Goal: Complete application form

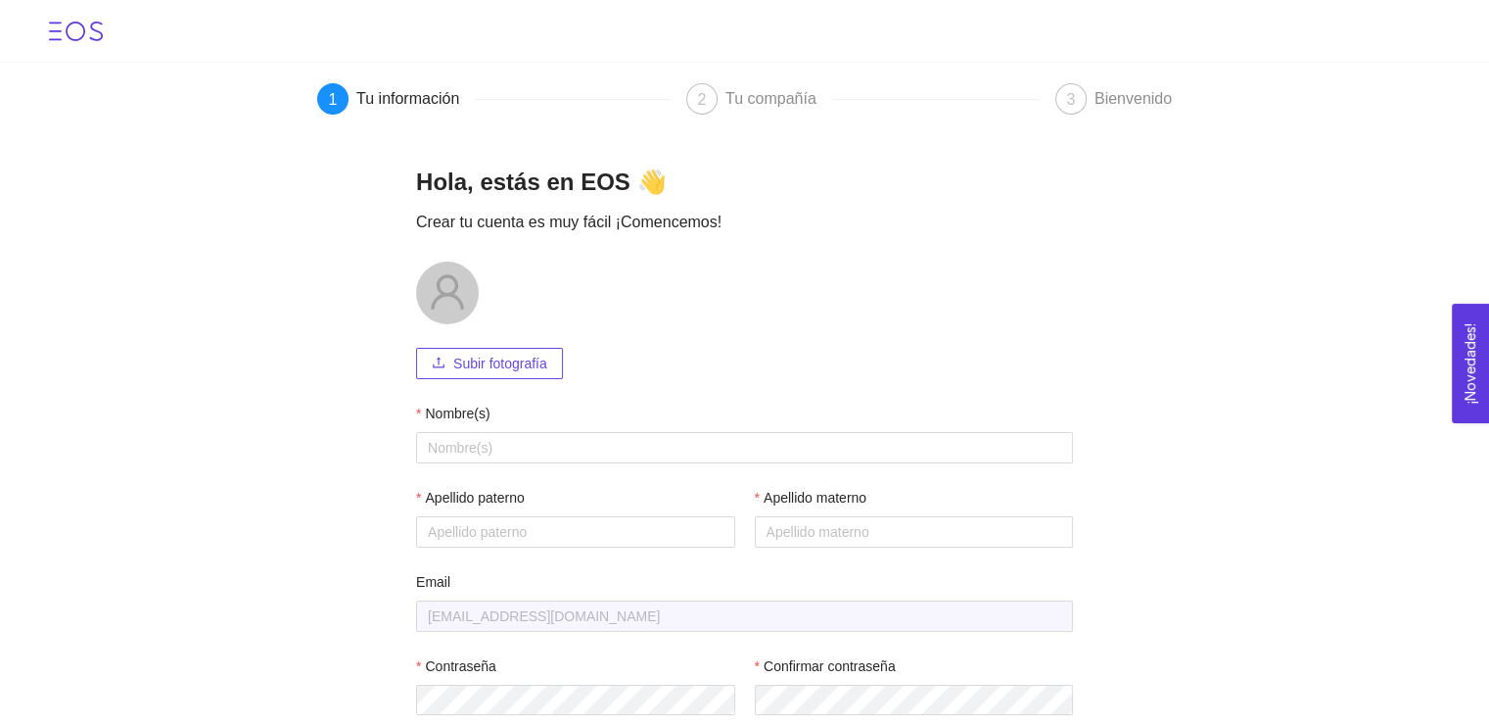
scroll to position [108, 0]
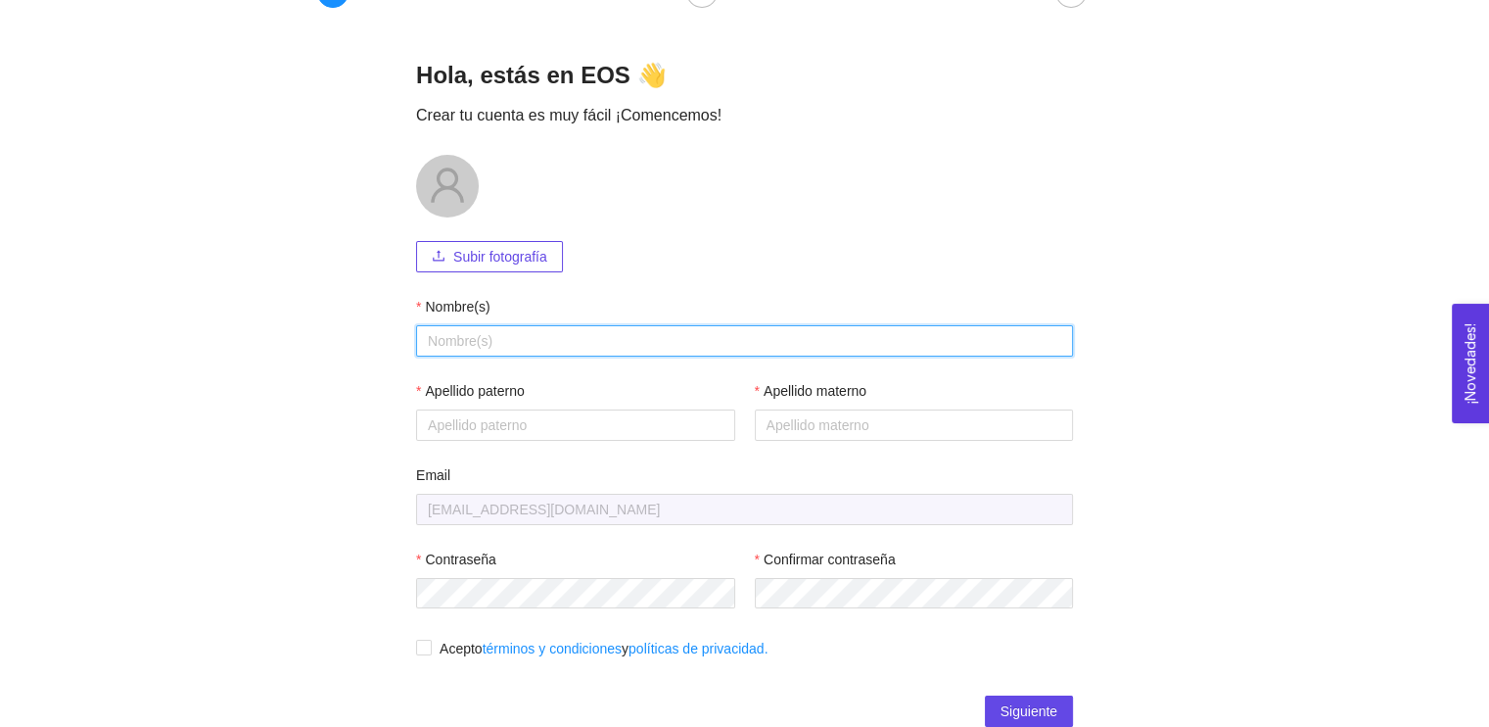
click at [478, 341] on input "Nombre(s)" at bounding box center [744, 340] width 657 height 31
click at [525, 333] on input "Nombre(s)" at bounding box center [744, 340] width 657 height 31
type input "Regina"
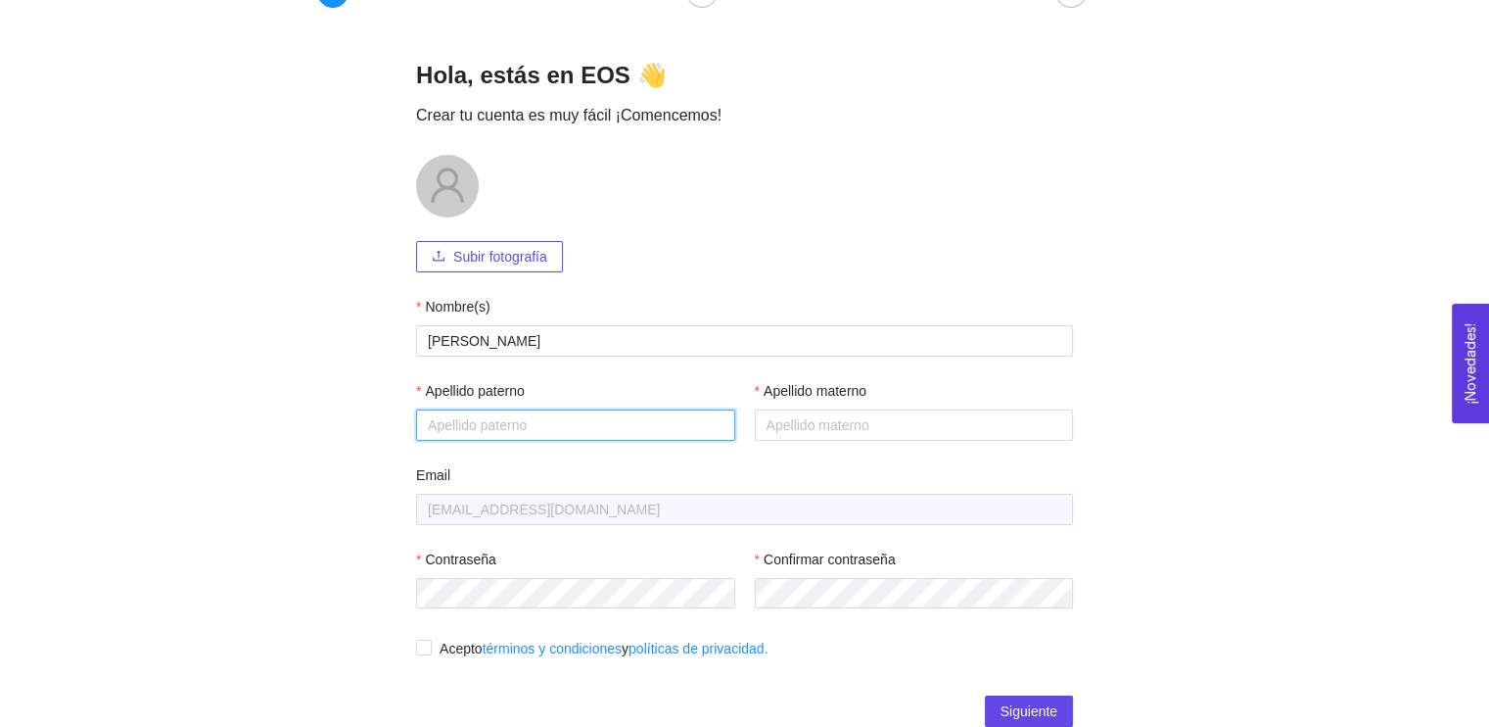
click at [450, 422] on input "Apellido paterno" at bounding box center [575, 424] width 319 height 31
type input "Pérez"
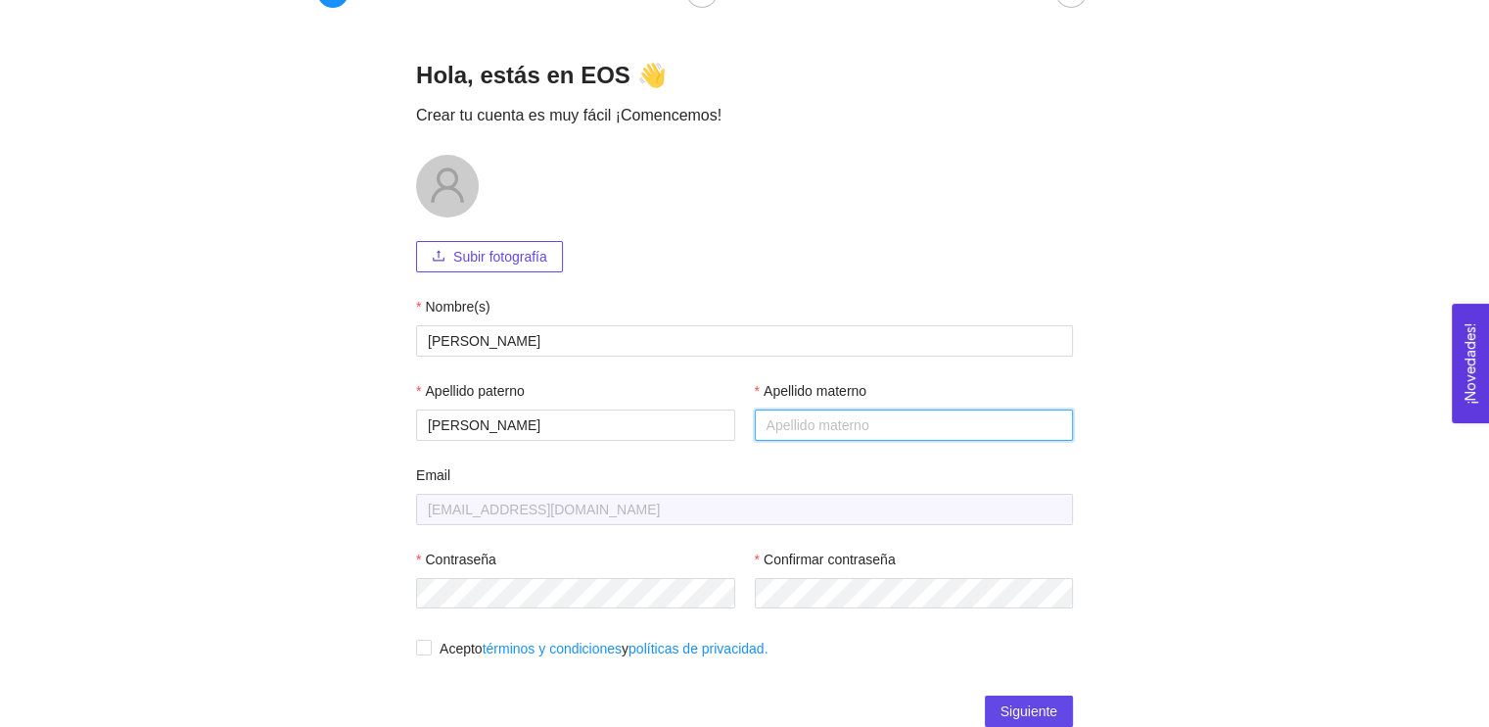
click at [767, 422] on input "Apellido materno" at bounding box center [914, 424] width 319 height 31
type input "Talavera"
click at [1033, 532] on form "Subir fotografía Nombre(s) Regina Apellido paterno Pérez Apellido materno Talav…" at bounding box center [744, 421] width 657 height 533
click at [416, 653] on input "Acepto términos y condiciones y políticas de privacidad." at bounding box center [423, 646] width 14 height 14
checkbox input "true"
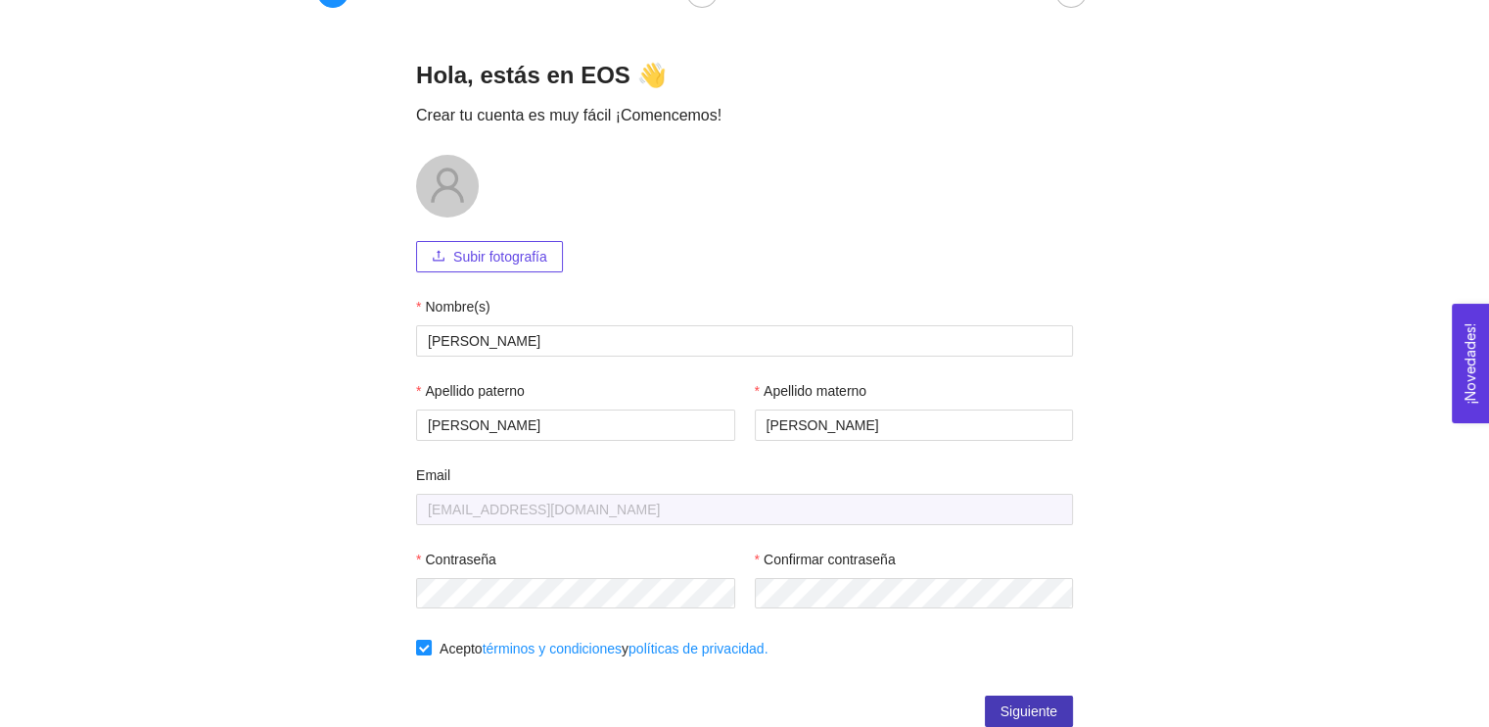
click at [1001, 708] on span "Siguiente" at bounding box center [1029, 711] width 57 height 22
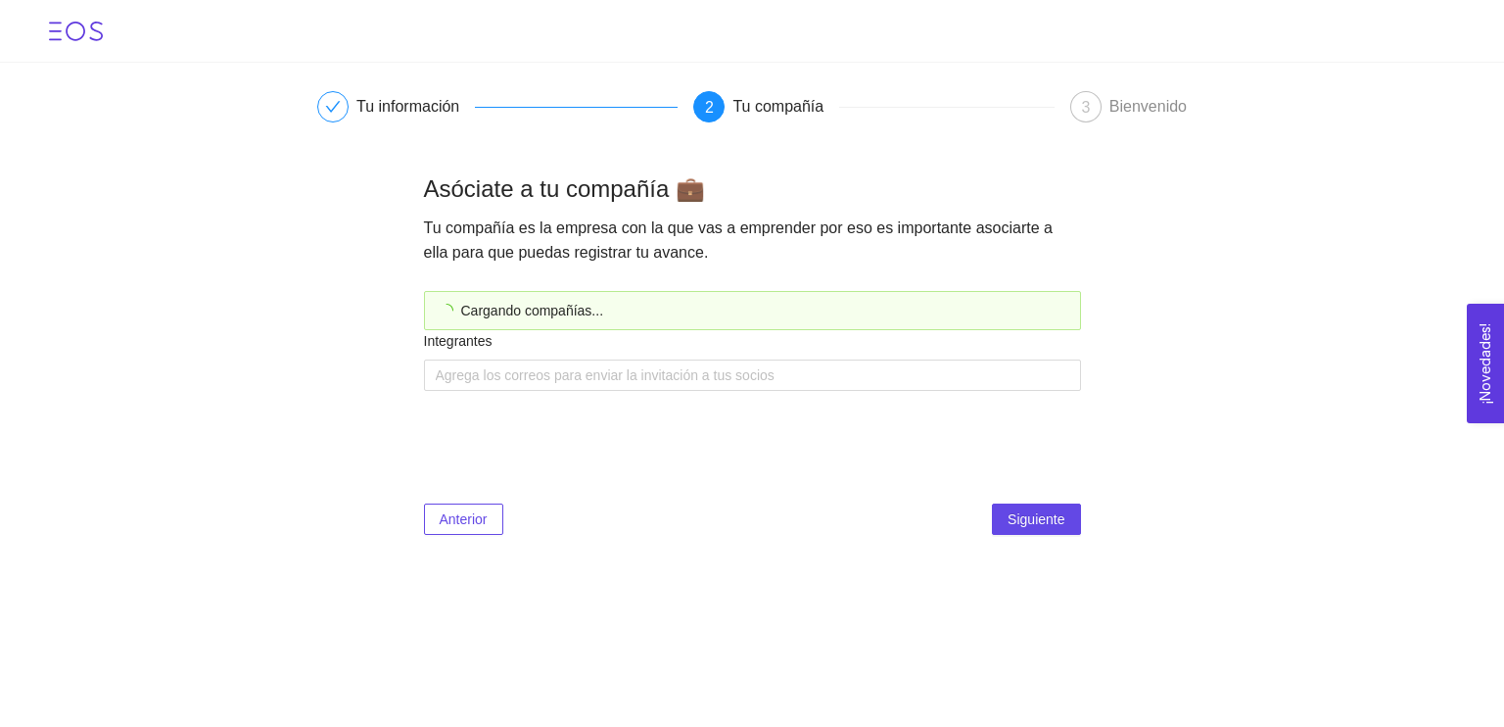
click at [1212, 171] on main "Tu información 2 Tu compañía 3 Bienvenido Asóciate a tu compañía 💼 Tu compañía …" at bounding box center [752, 311] width 1504 height 496
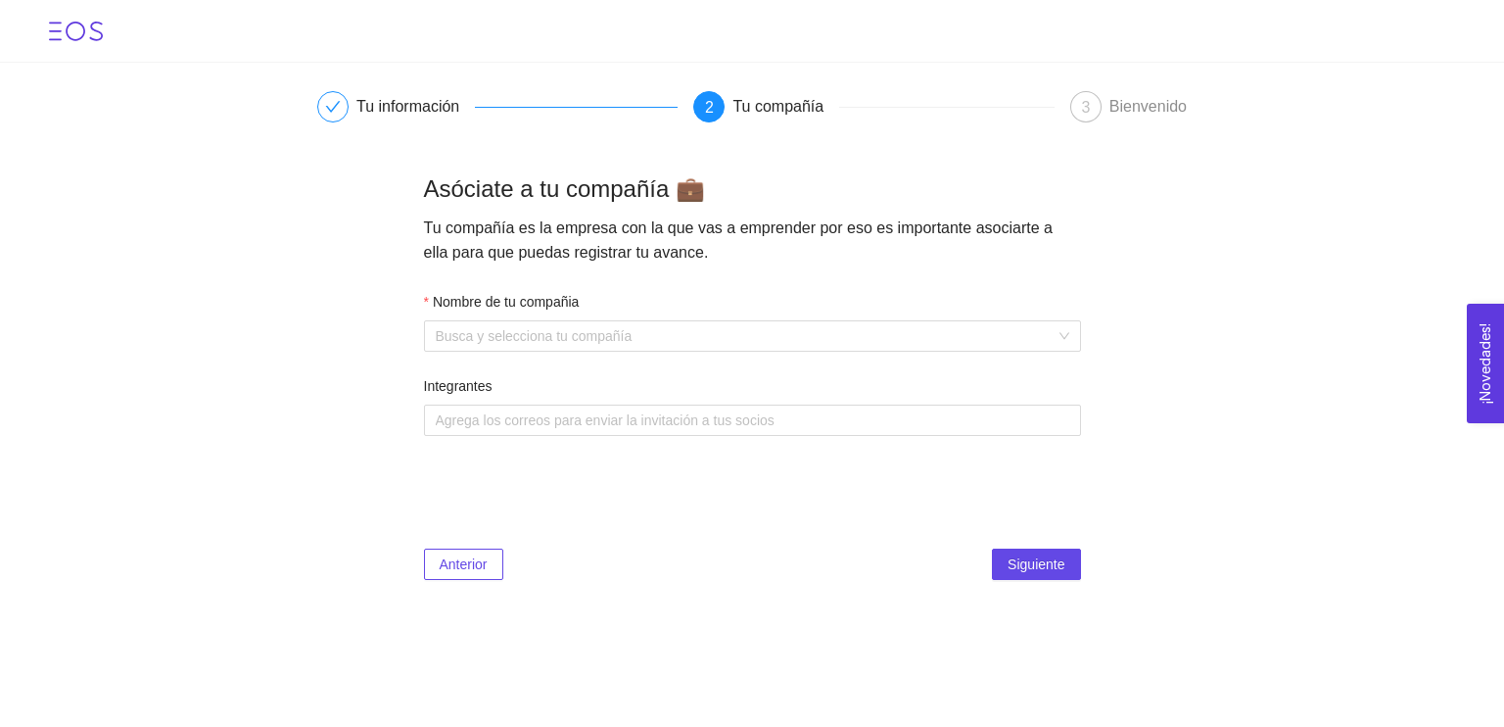
click at [482, 567] on span "Anterior" at bounding box center [464, 564] width 48 height 22
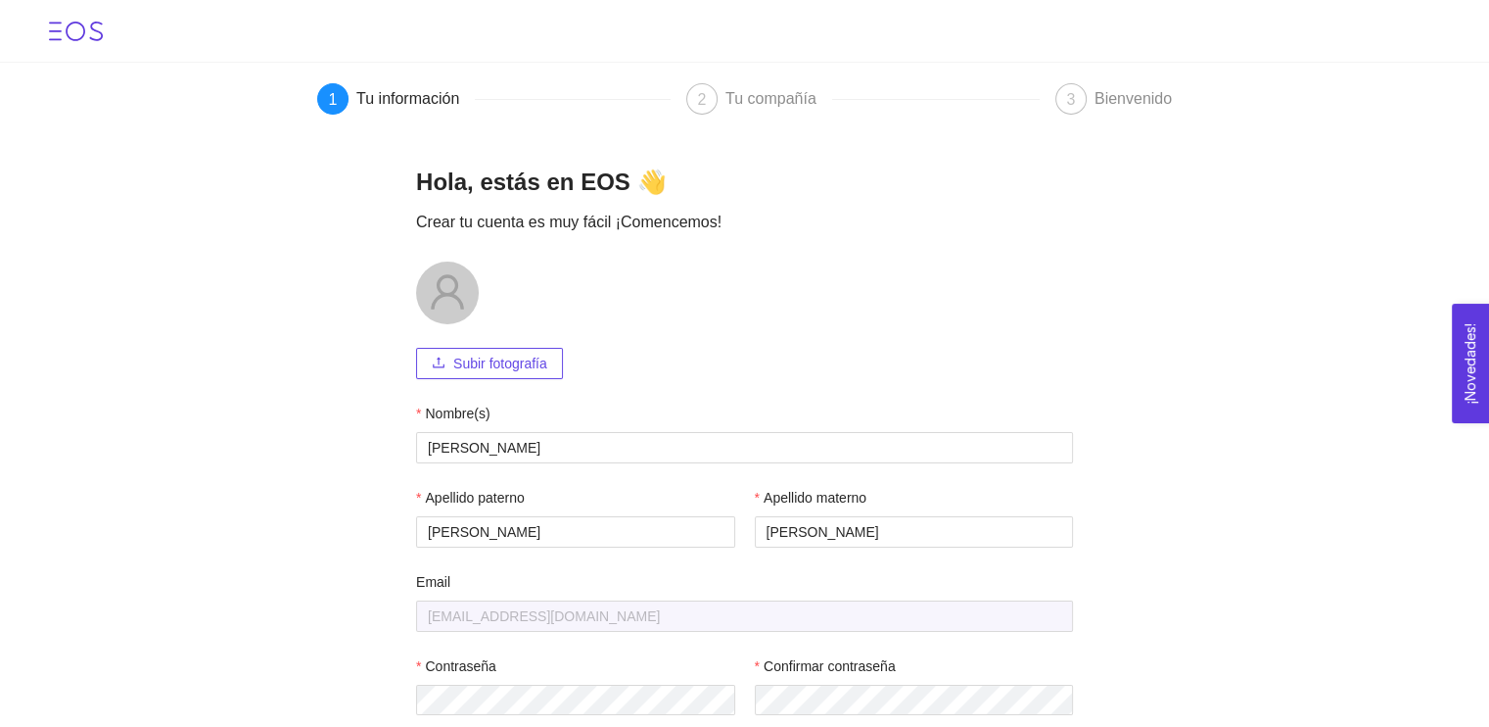
scroll to position [108, 0]
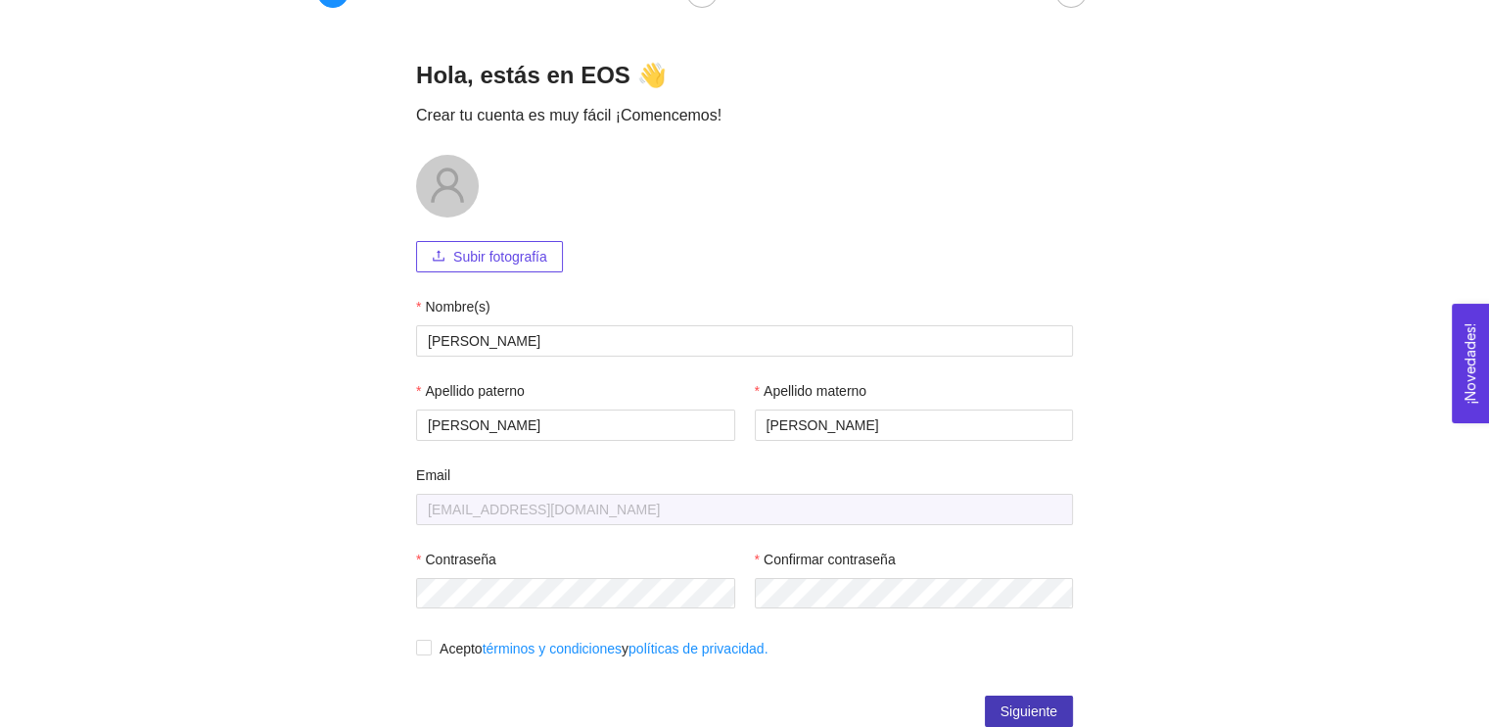
click at [1002, 715] on span "Siguiente" at bounding box center [1029, 711] width 57 height 22
click at [417, 648] on input "Acepto términos y condiciones y políticas de privacidad." at bounding box center [423, 646] width 14 height 14
checkbox input "true"
click at [1029, 702] on span "Siguiente" at bounding box center [1029, 711] width 57 height 22
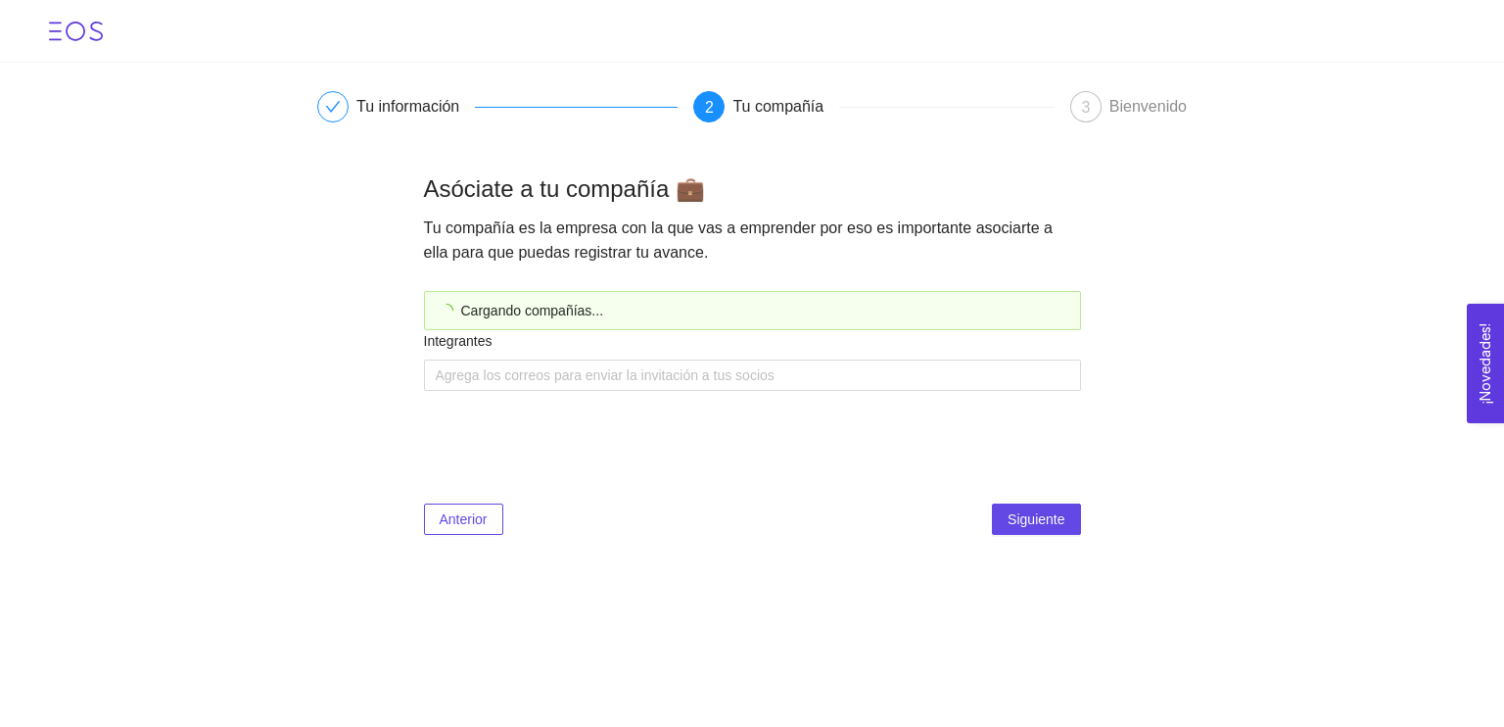
click at [624, 315] on div "Cargando compañías..." at bounding box center [763, 311] width 604 height 22
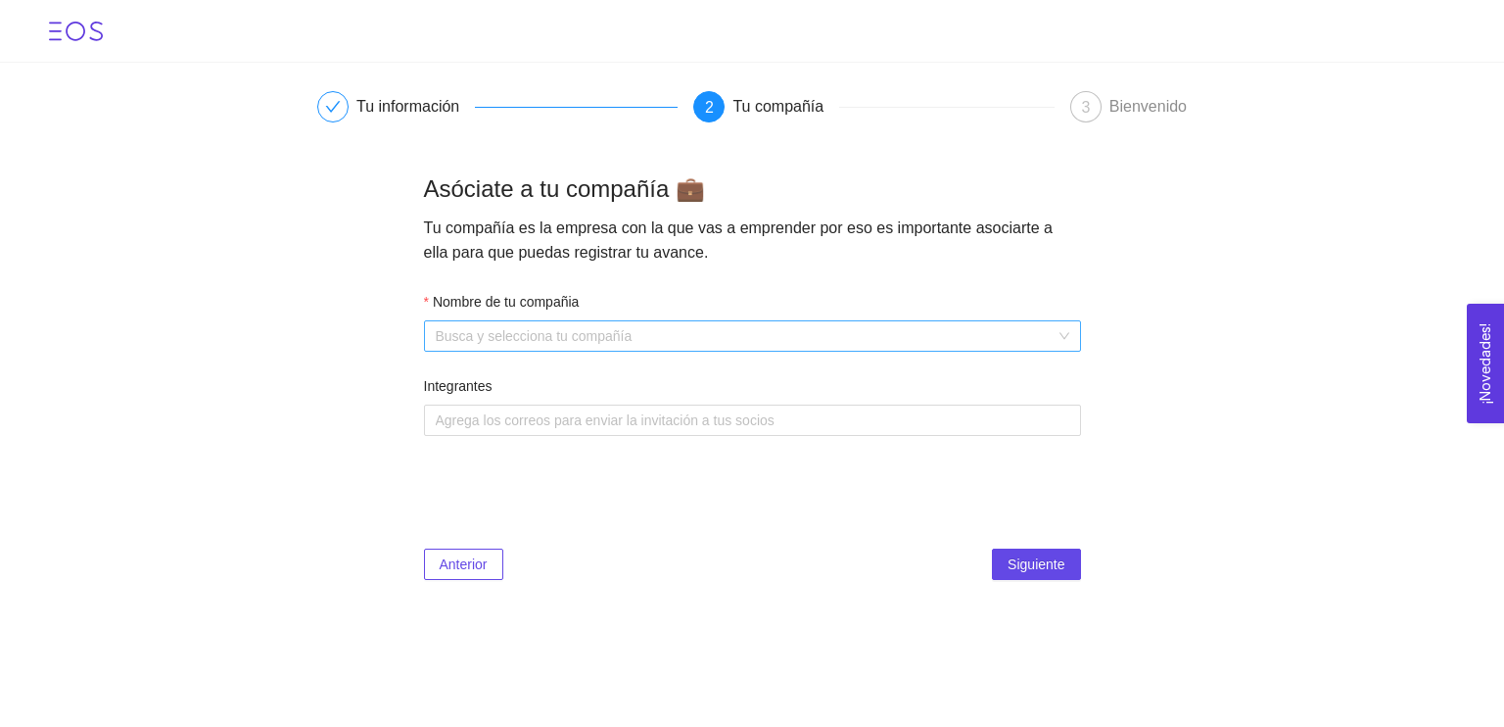
click at [532, 340] on input "Nombre de tu compañia" at bounding box center [746, 335] width 620 height 29
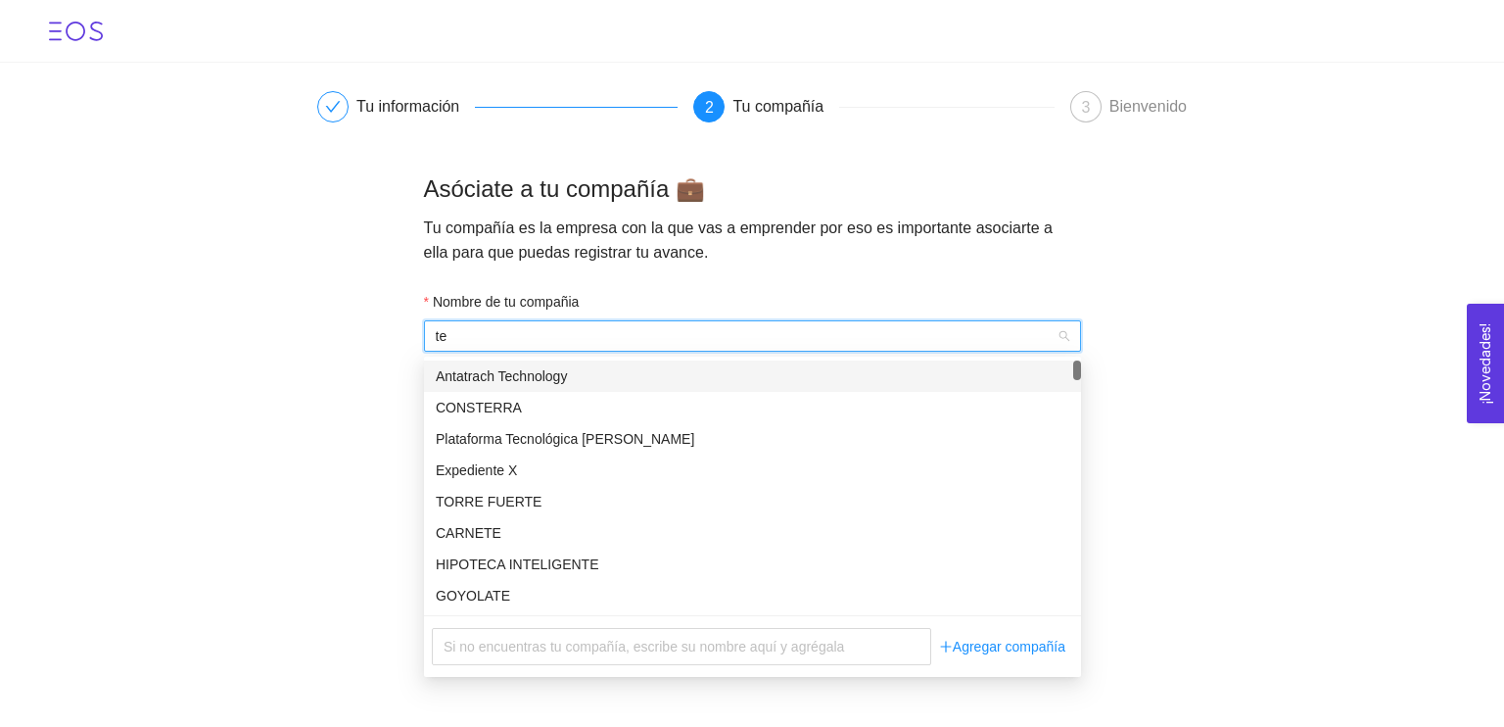
type input "t"
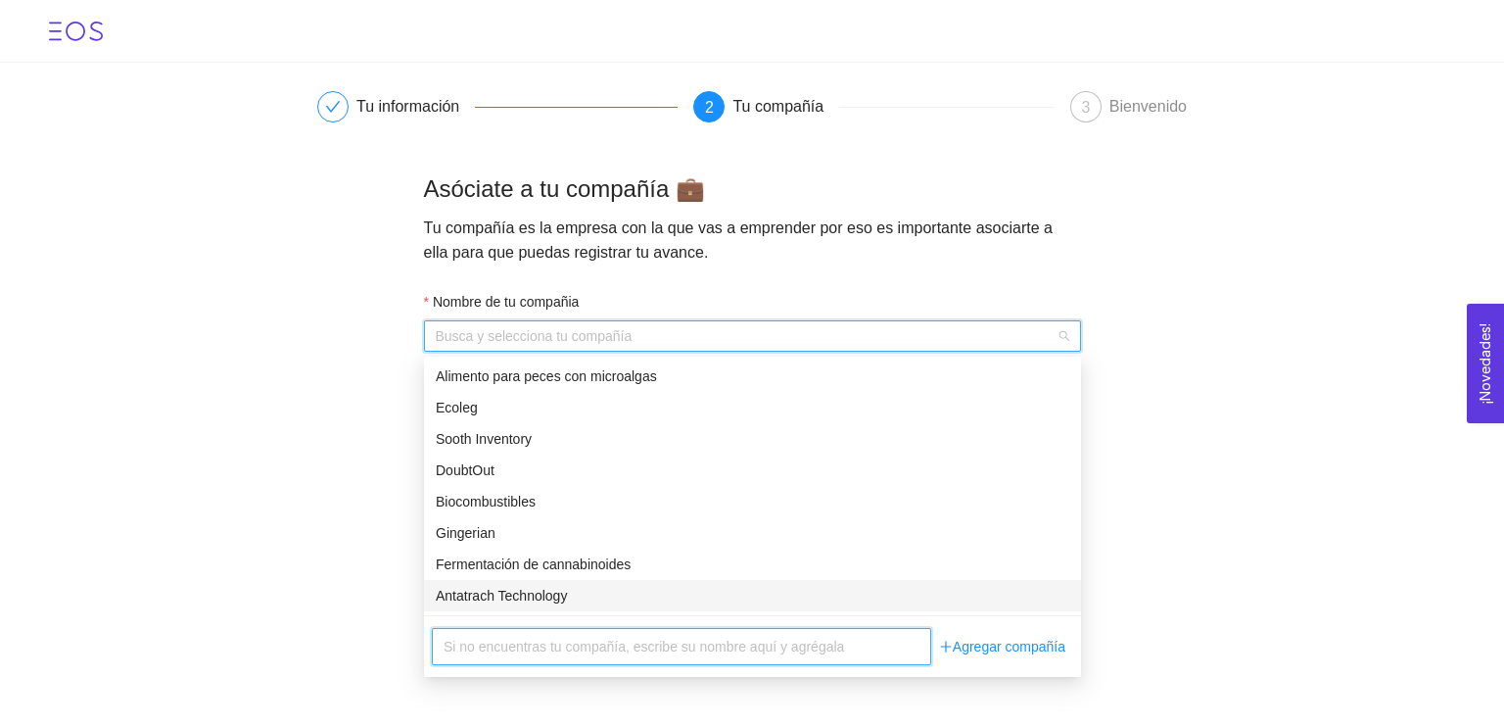
click at [545, 642] on input "text" at bounding box center [681, 646] width 499 height 37
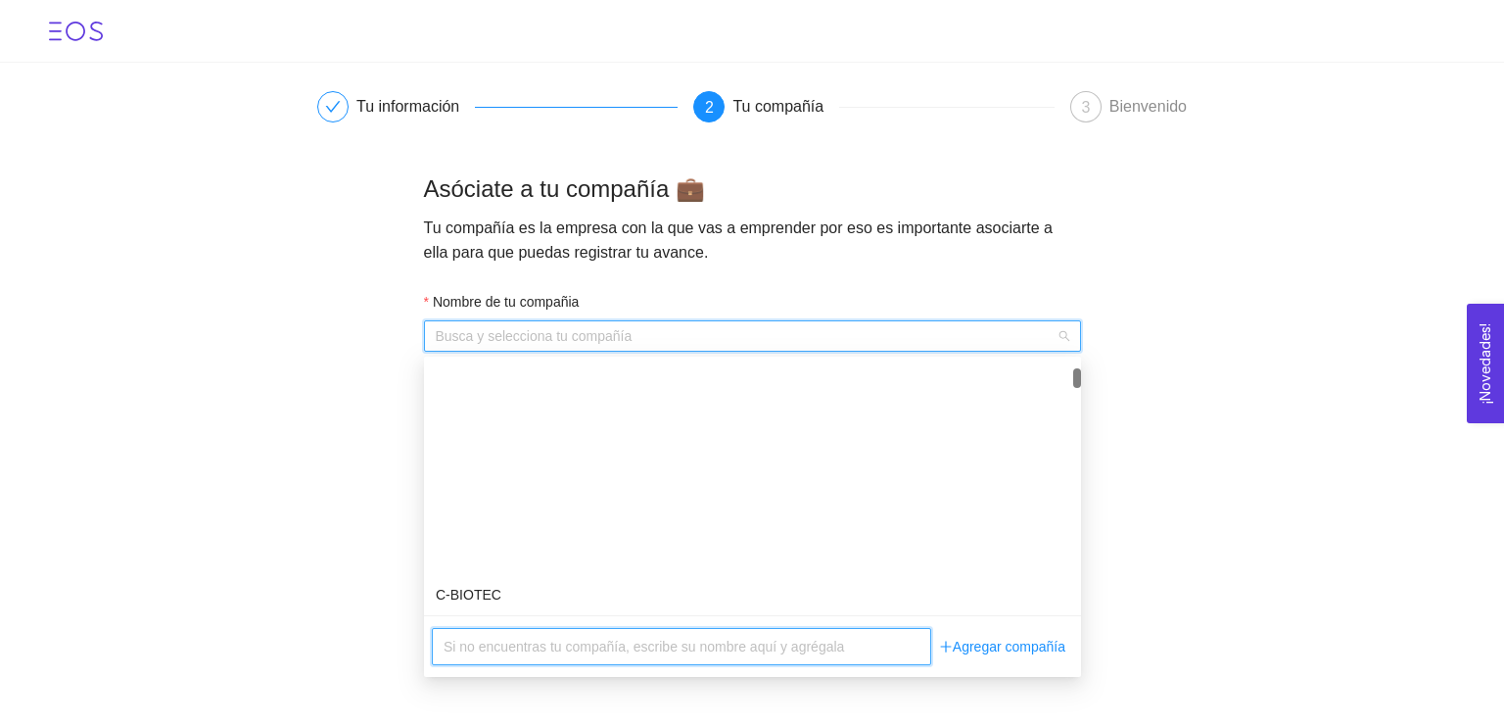
scroll to position [3677, 0]
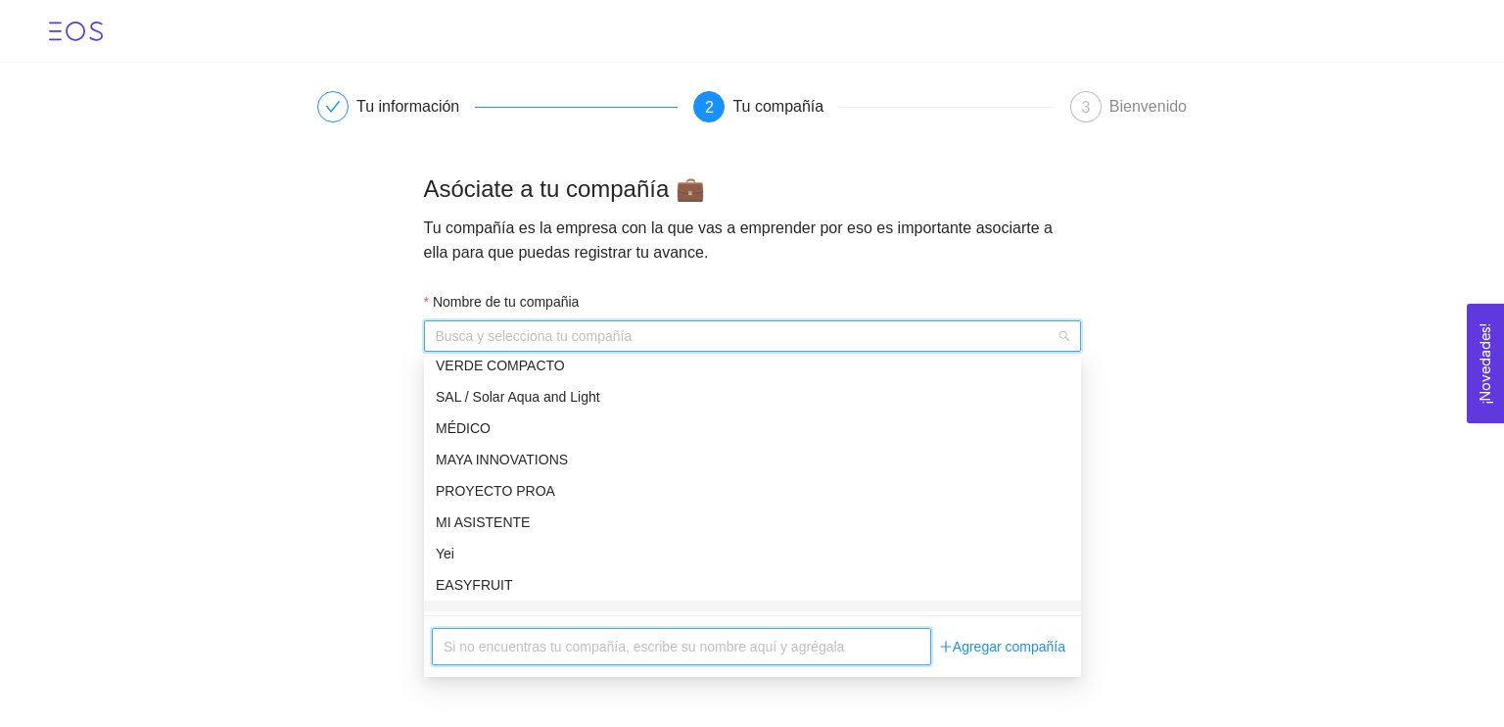
click at [472, 648] on input "text" at bounding box center [681, 646] width 499 height 37
click at [535, 334] on input "Nombre de tu compañia" at bounding box center [746, 335] width 620 height 29
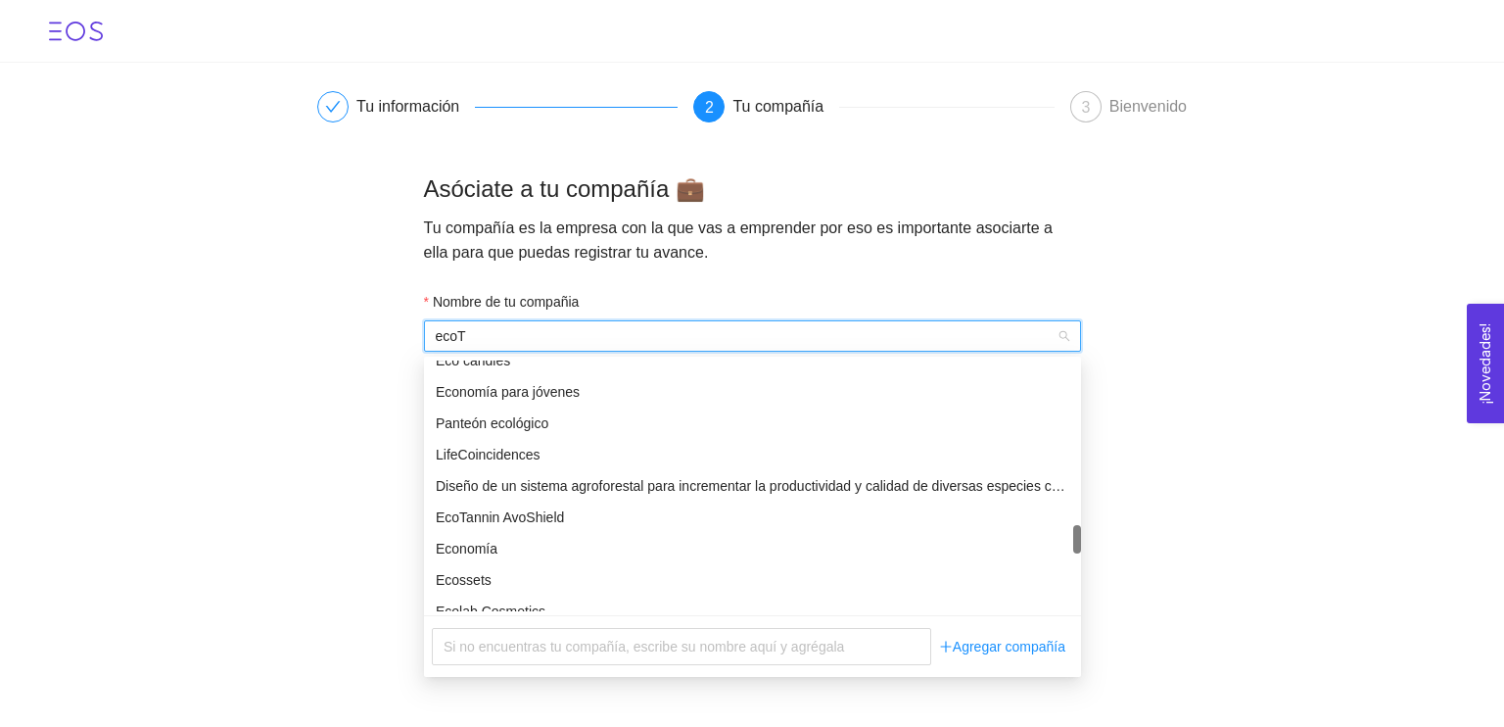
scroll to position [0, 0]
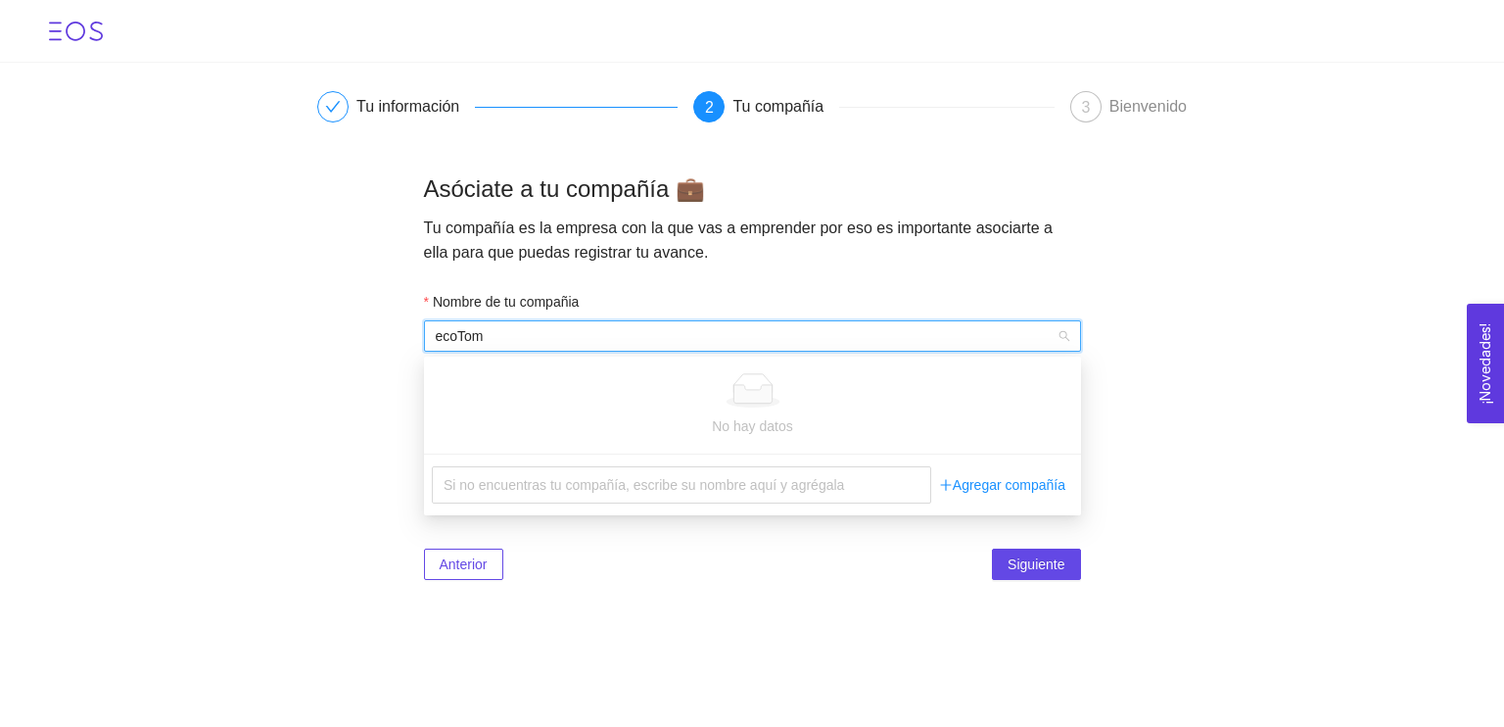
type input "ecoTom"
click at [1310, 296] on main "Tu información 2 Tu compañía 3 Bienvenido Asóciate a tu compañía 💼 Tu compañía …" at bounding box center [752, 333] width 1504 height 541
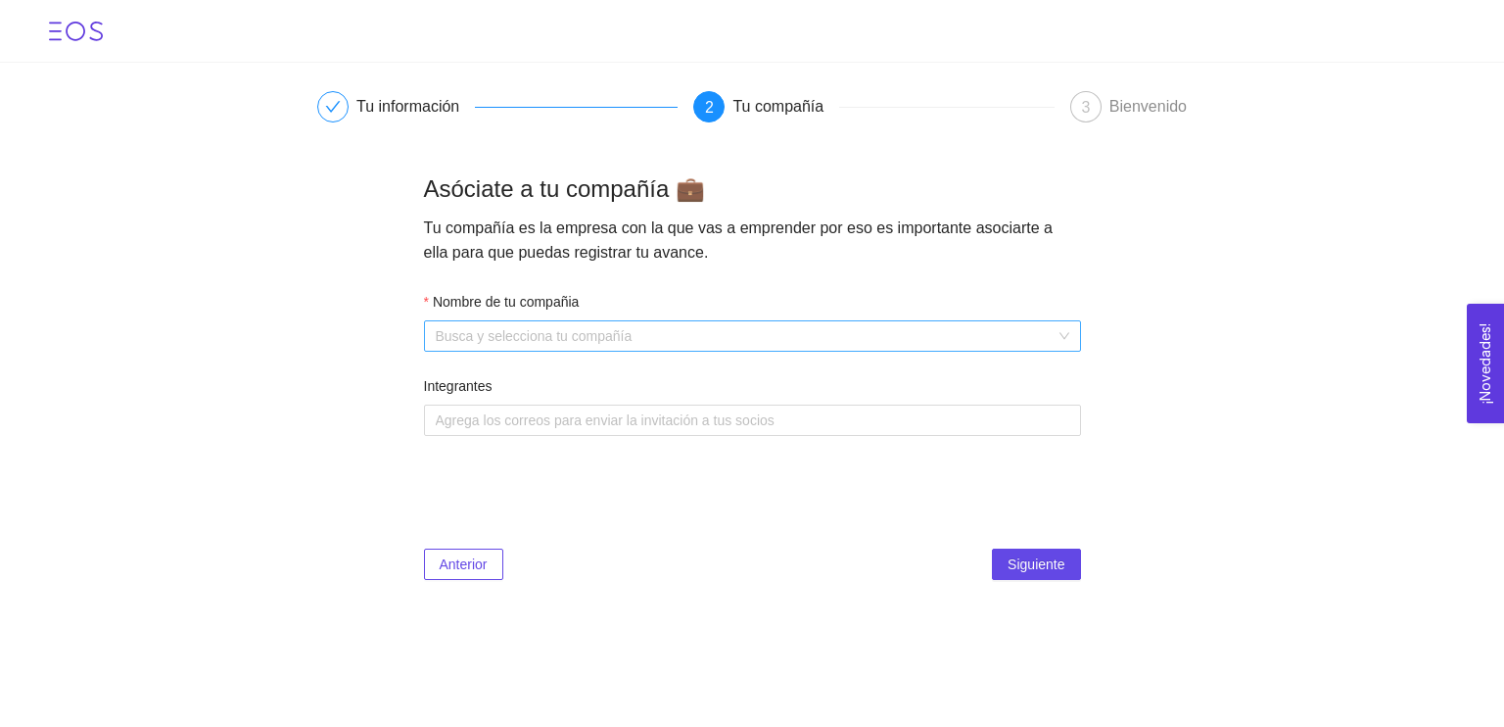
click at [562, 348] on input "Nombre de tu compañia" at bounding box center [746, 335] width 620 height 29
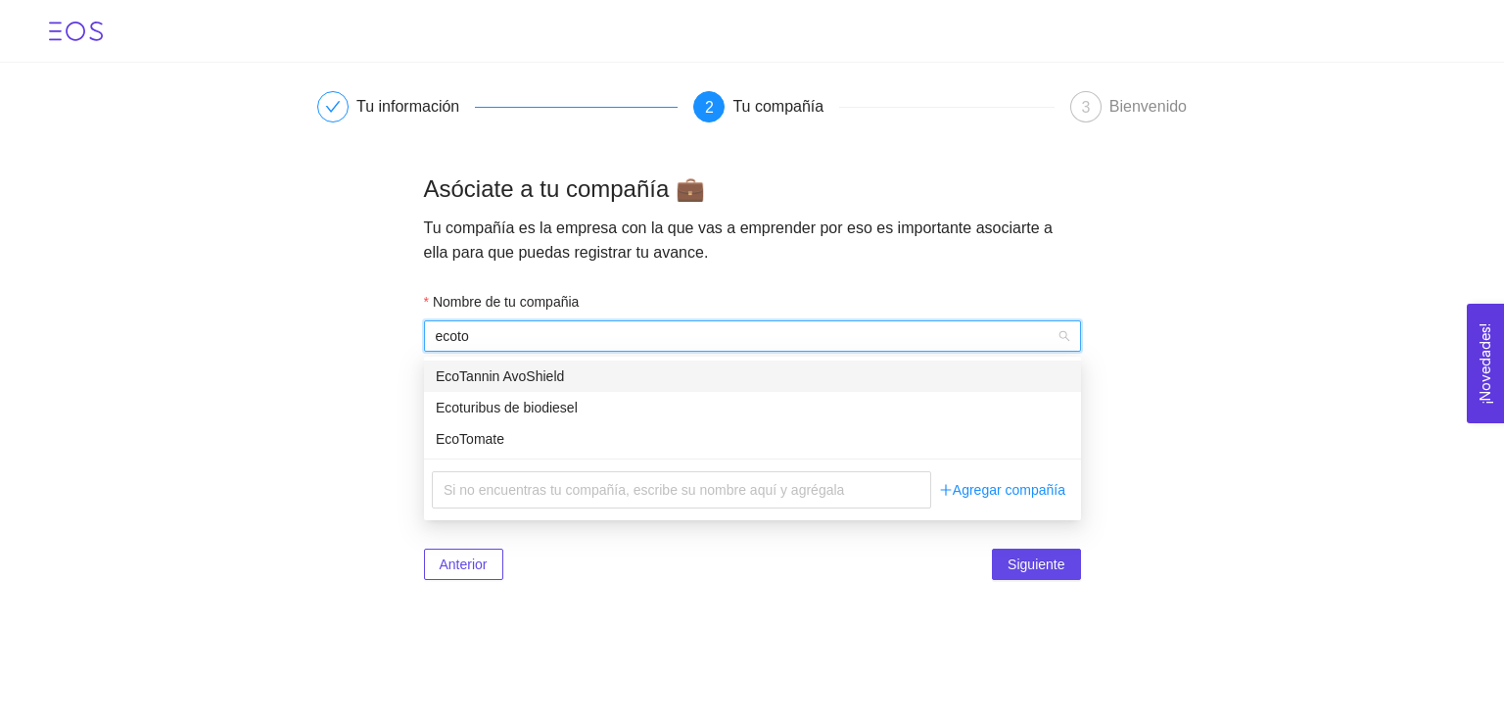
type input "ecotom"
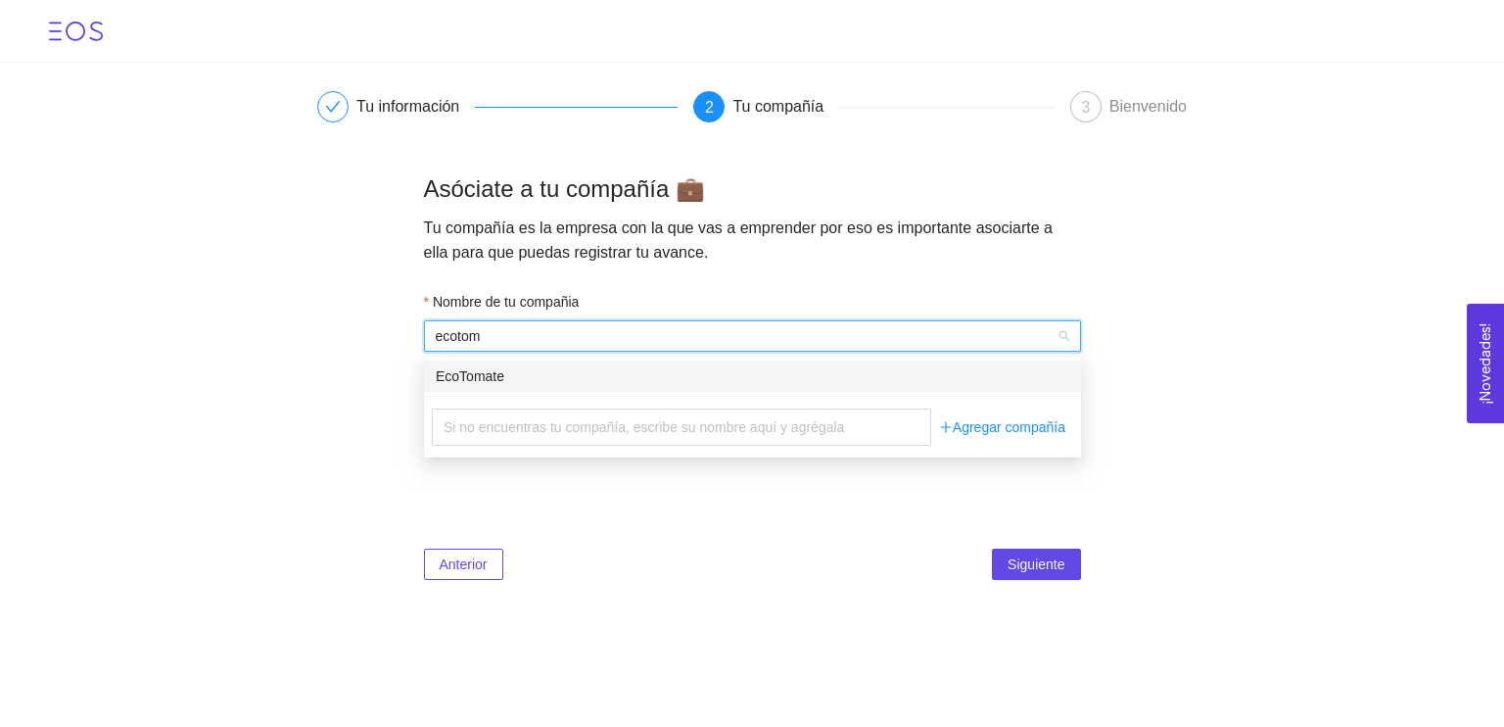
click at [481, 383] on div "EcoTomate" at bounding box center [753, 376] width 634 height 22
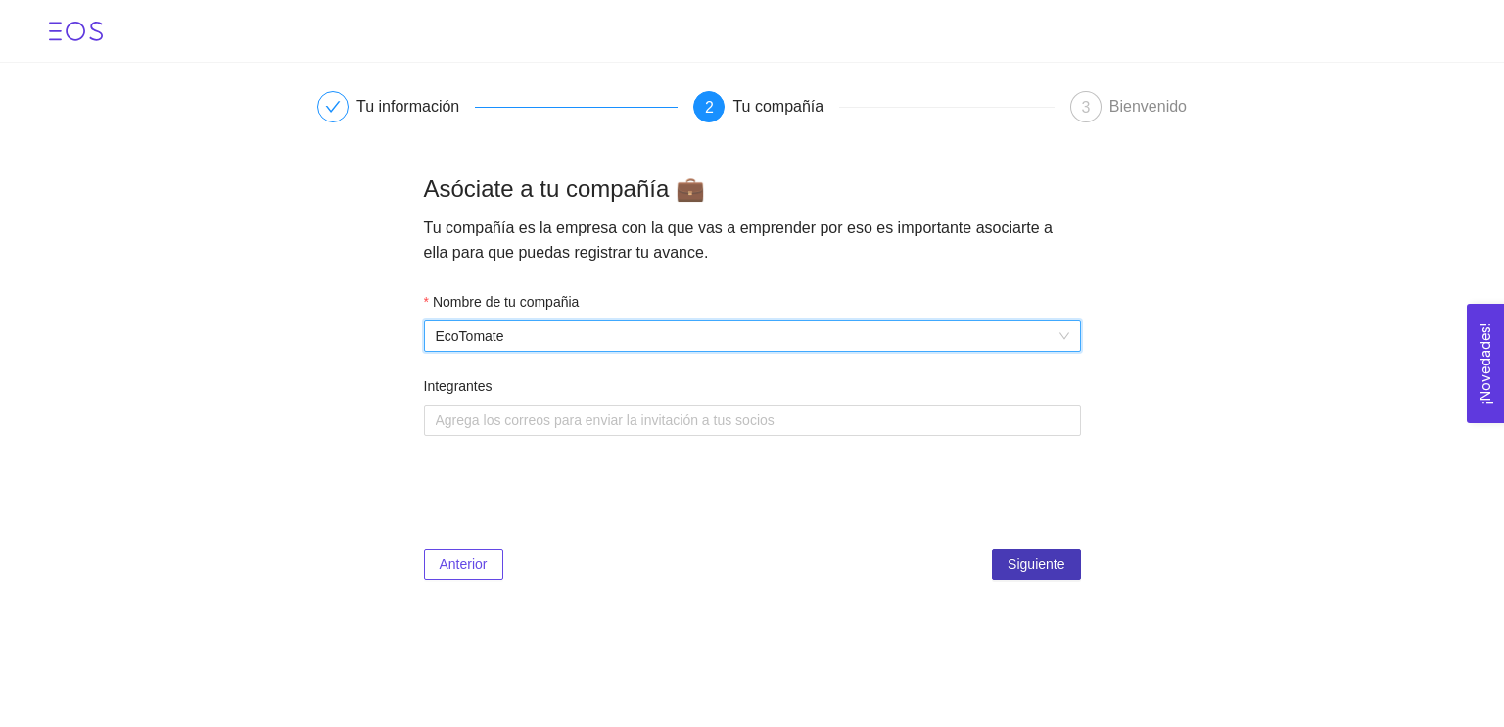
click at [1019, 563] on span "Siguiente" at bounding box center [1036, 564] width 57 height 22
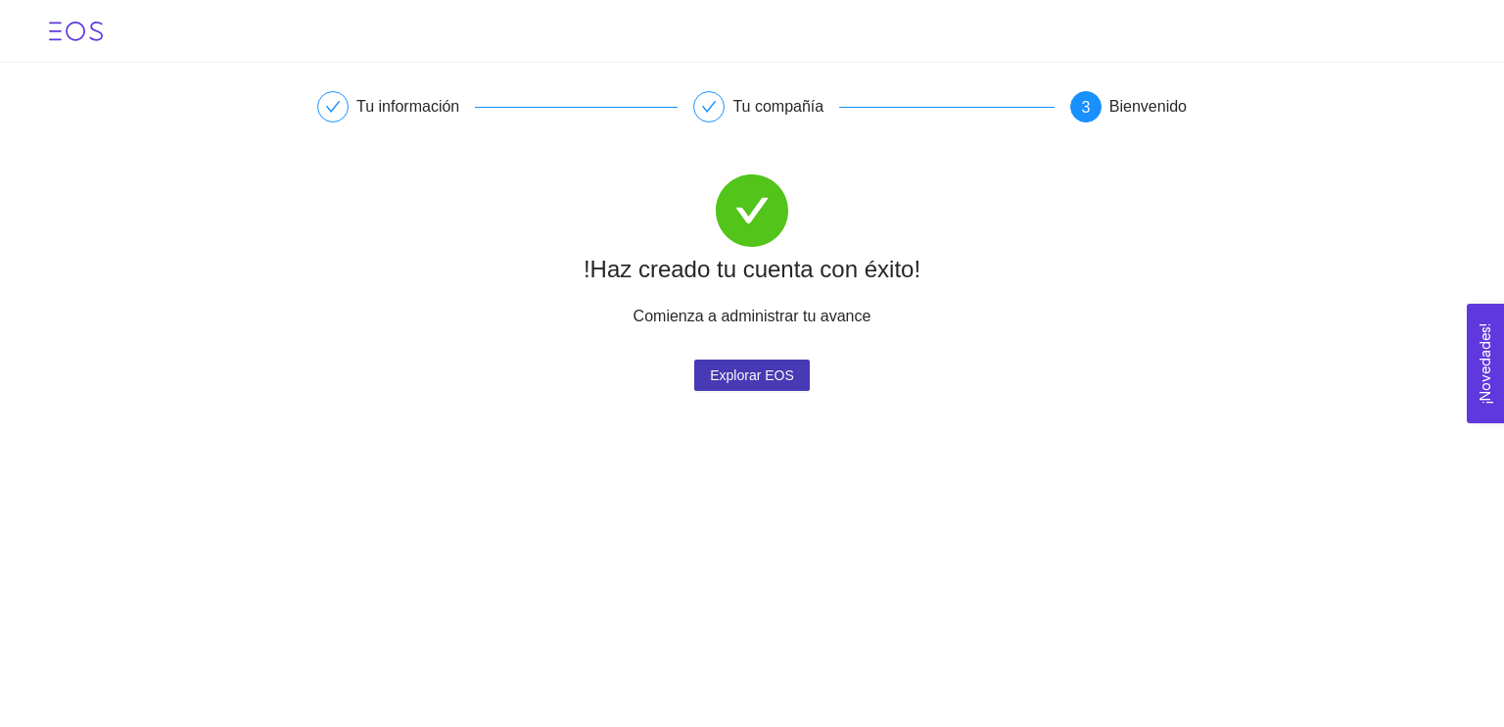
click at [749, 376] on span "Explorar EOS" at bounding box center [752, 374] width 84 height 29
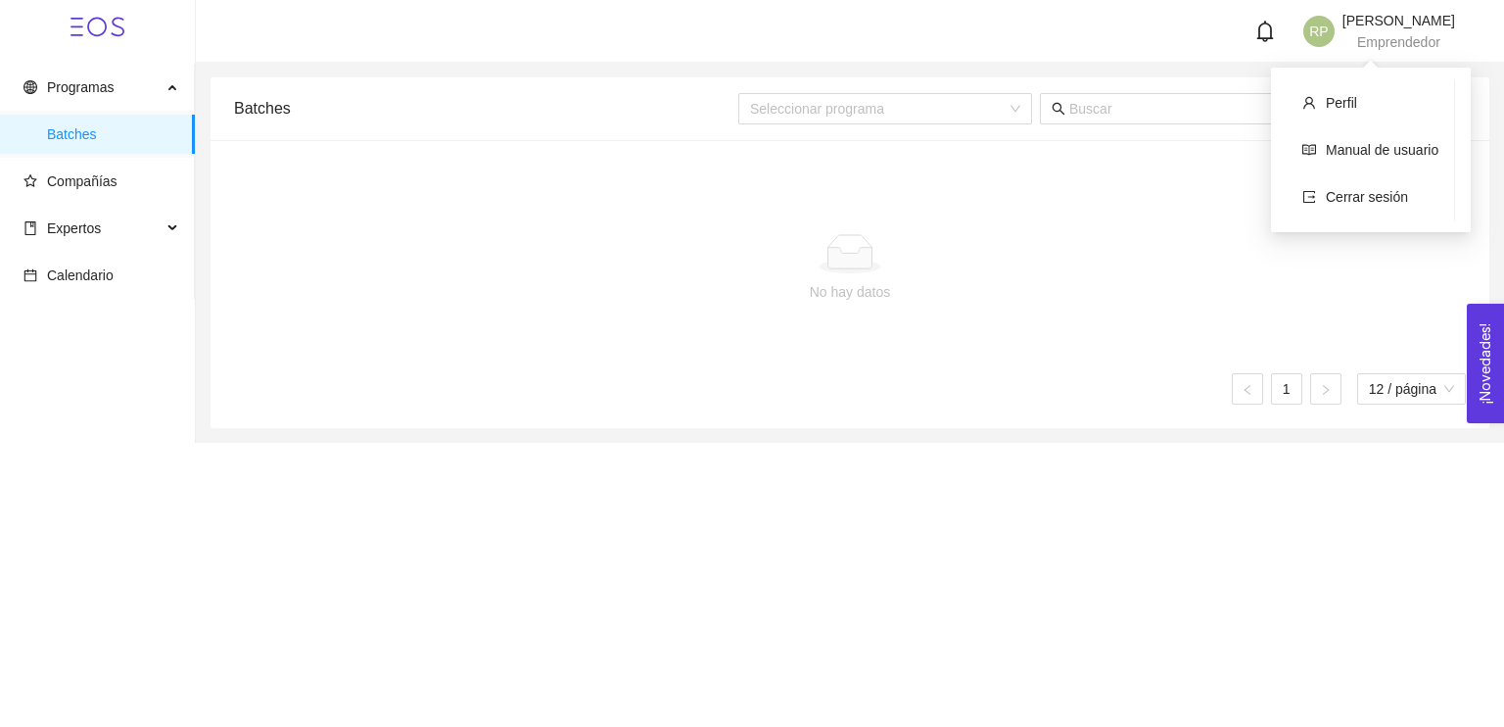
click at [1347, 34] on div "[PERSON_NAME] Emprendedor" at bounding box center [1399, 31] width 113 height 35
click at [138, 176] on span "Compañías" at bounding box center [102, 181] width 156 height 39
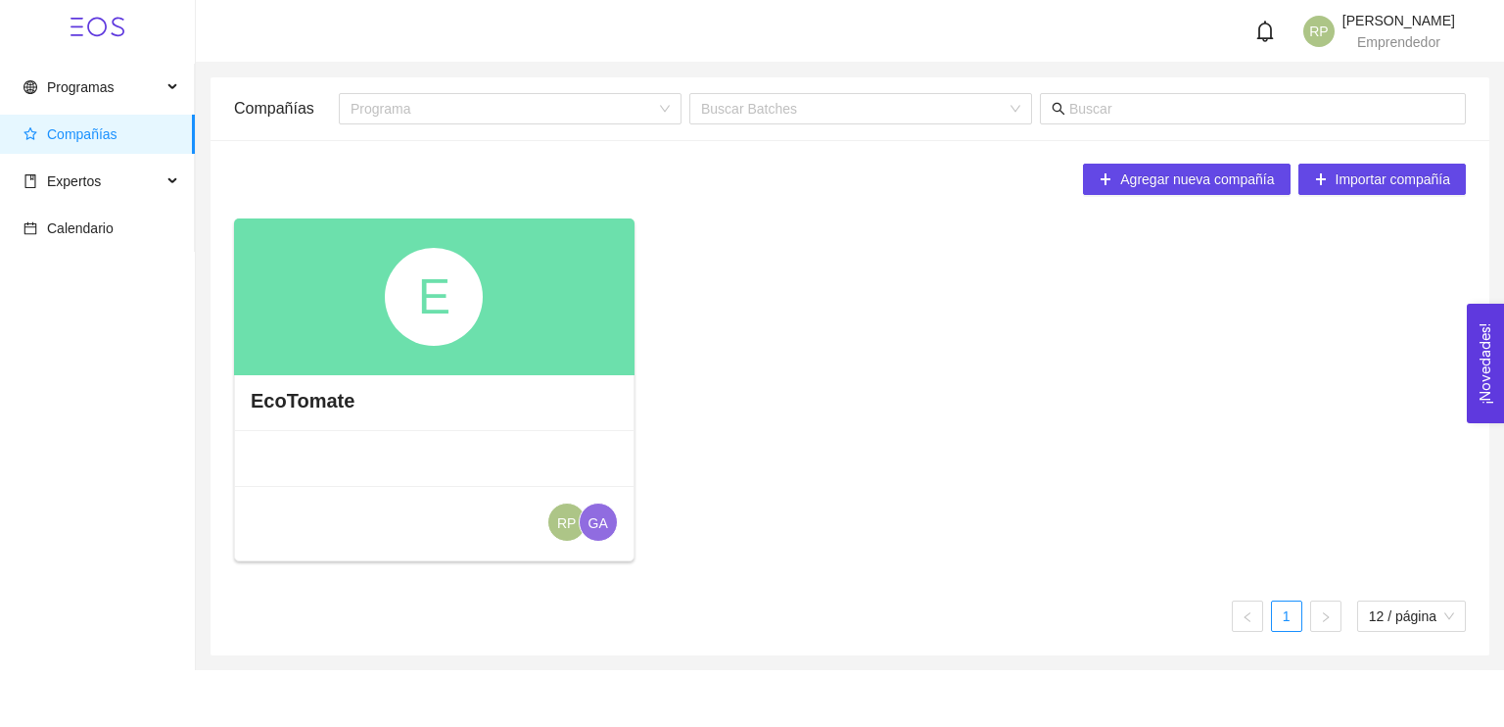
click at [534, 328] on div "E" at bounding box center [434, 296] width 401 height 157
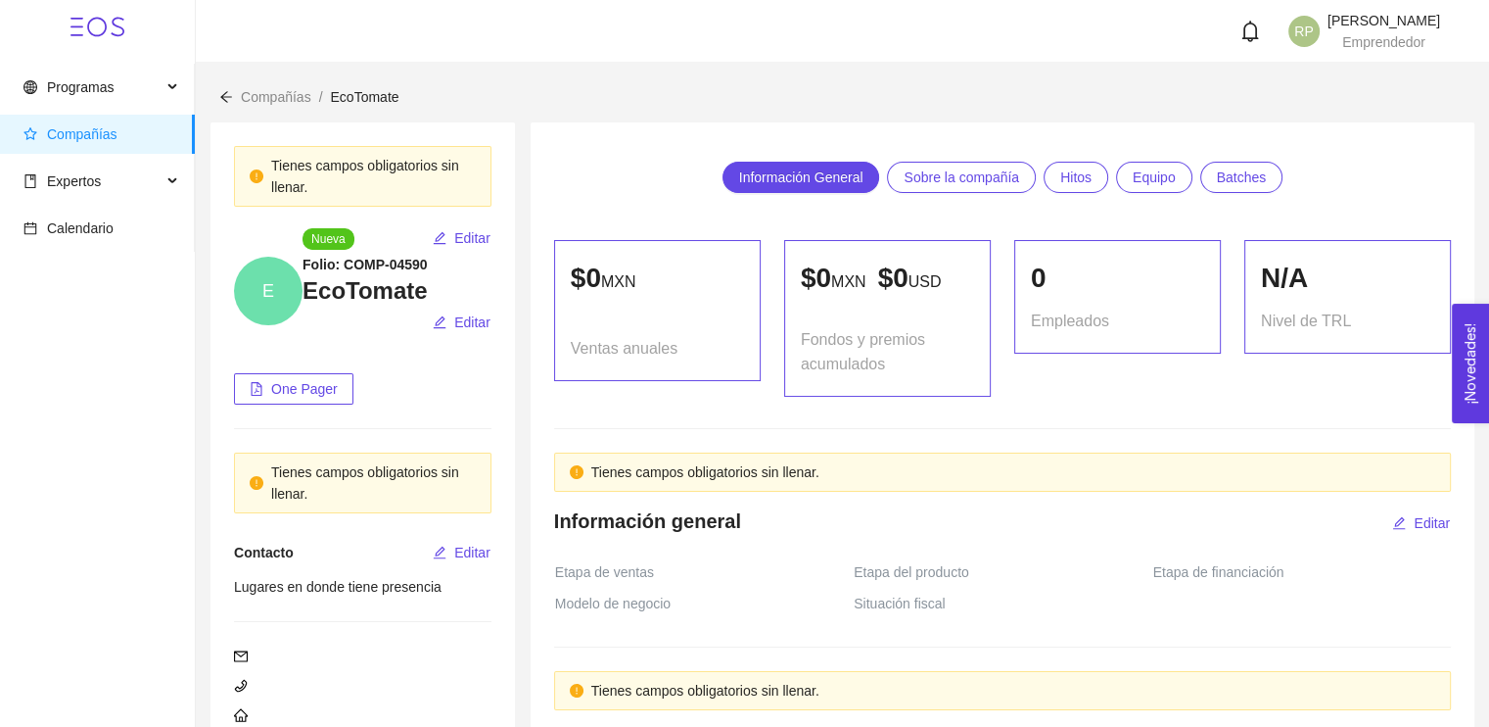
click at [1137, 175] on span "Equipo" at bounding box center [1154, 177] width 43 height 29
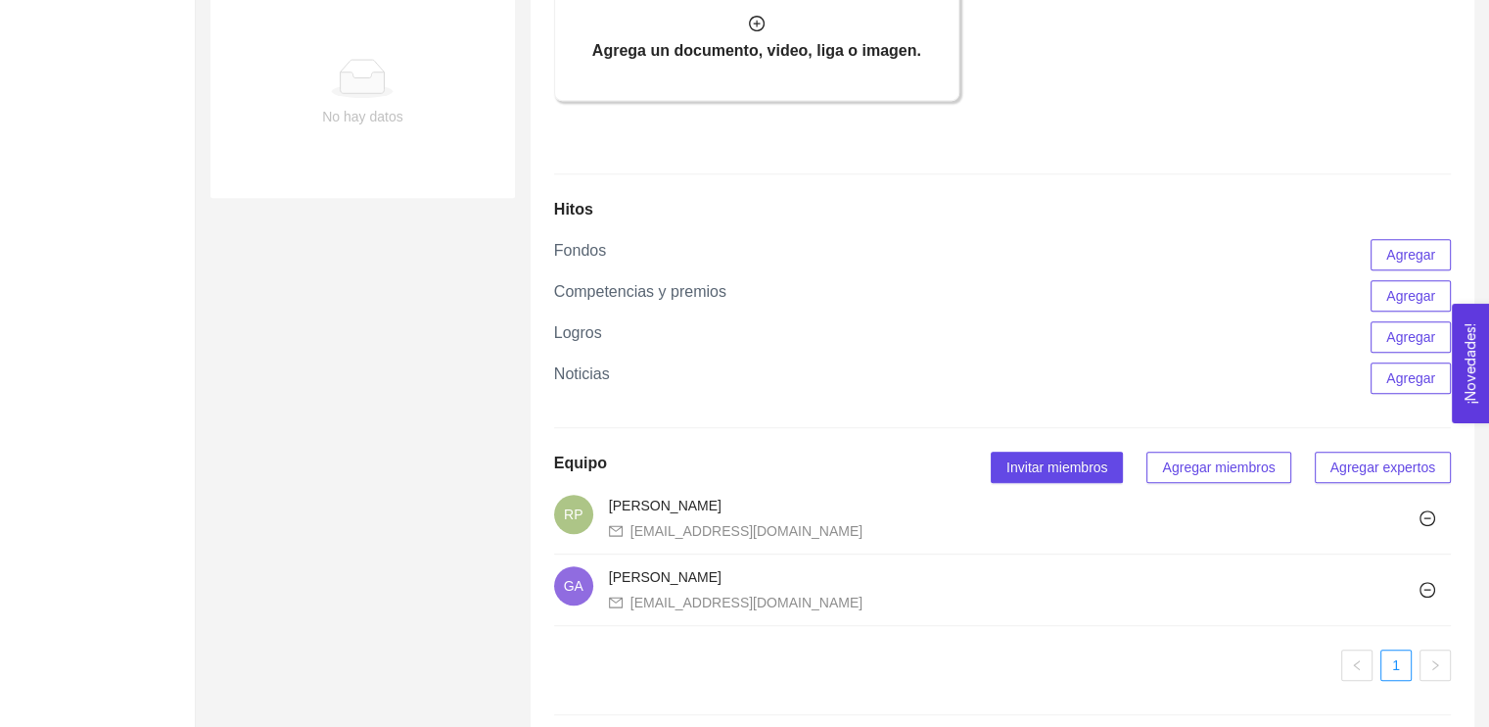
scroll to position [830, 0]
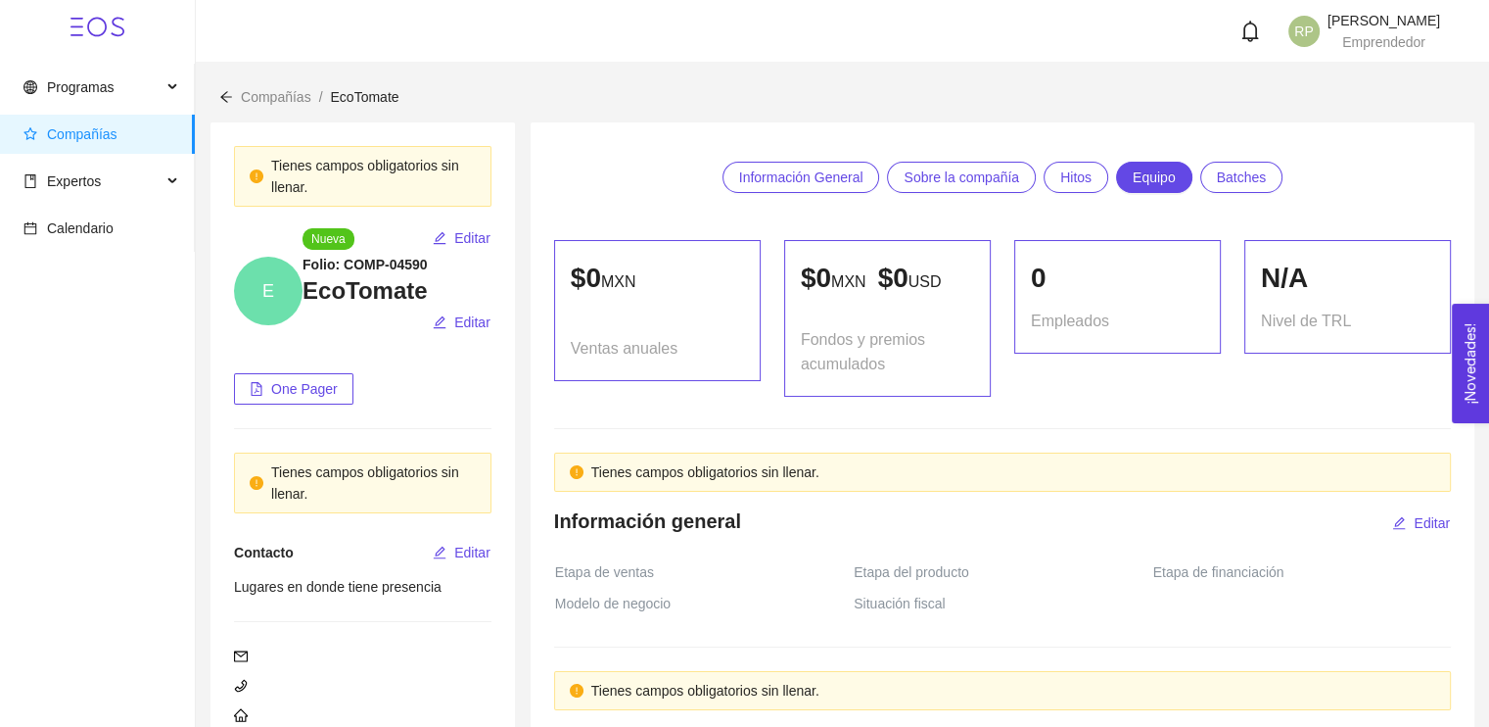
click at [828, 175] on span "Información General" at bounding box center [801, 177] width 124 height 29
click at [161, 188] on span "Expertos" at bounding box center [93, 181] width 138 height 39
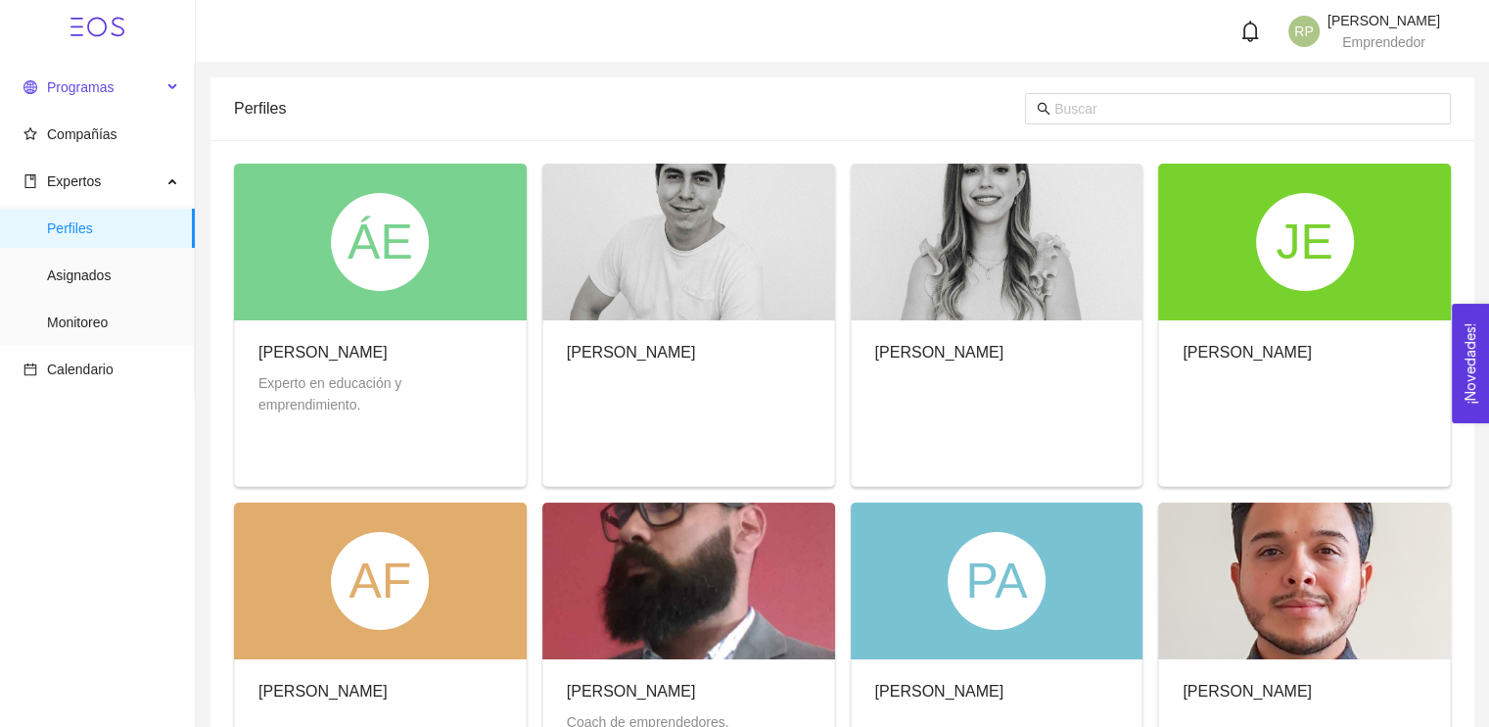
click at [111, 97] on span "Programas" at bounding box center [93, 87] width 138 height 39
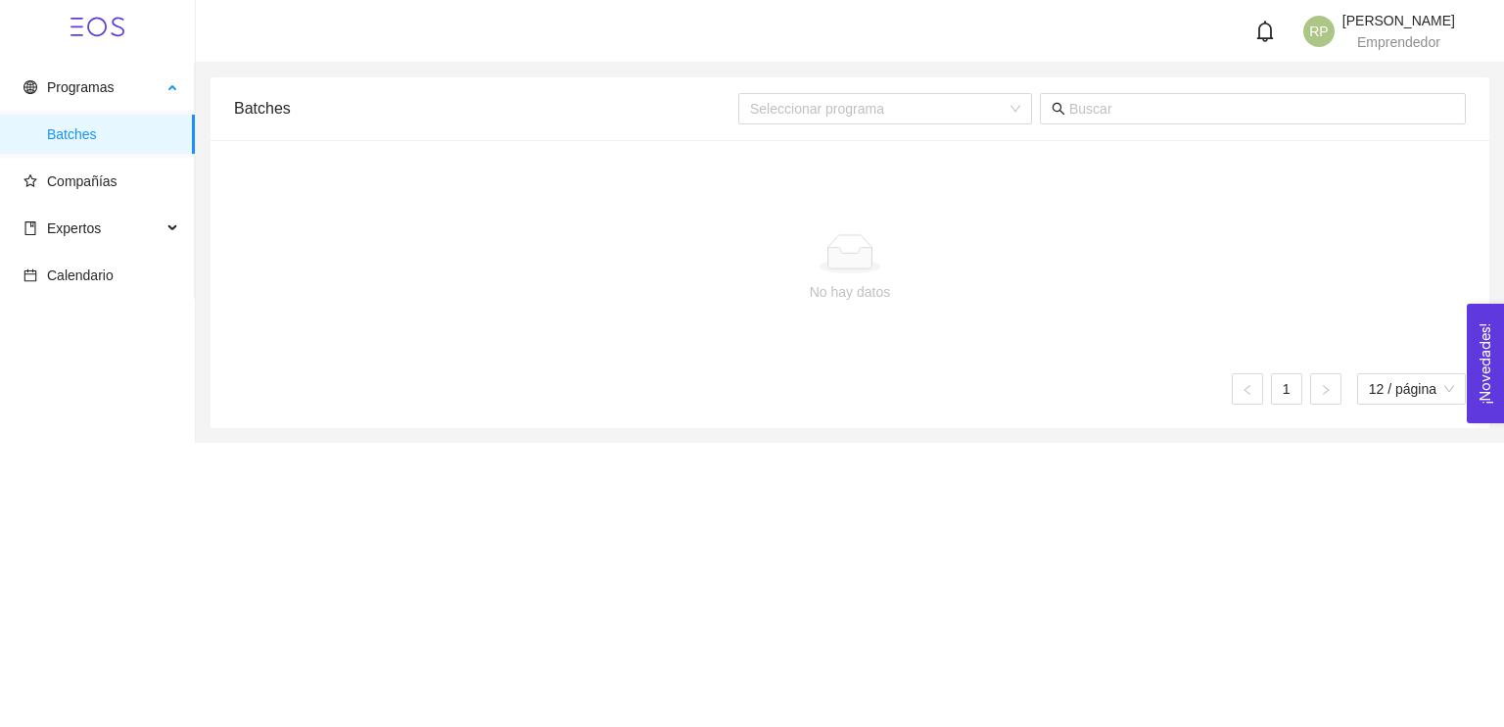
click at [82, 140] on span "Batches" at bounding box center [113, 134] width 132 height 39
click at [99, 193] on span "Compañías" at bounding box center [102, 181] width 156 height 39
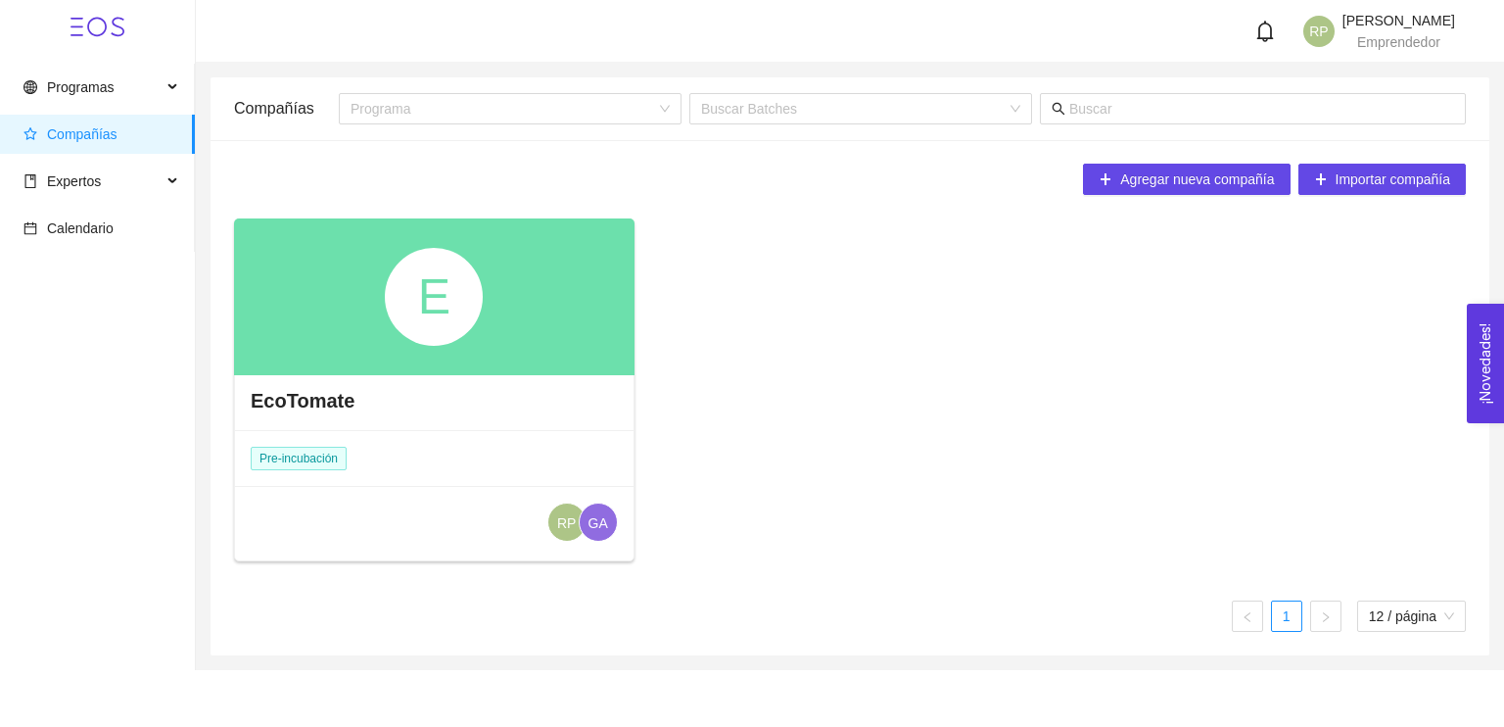
click at [449, 354] on div "E" at bounding box center [434, 296] width 401 height 157
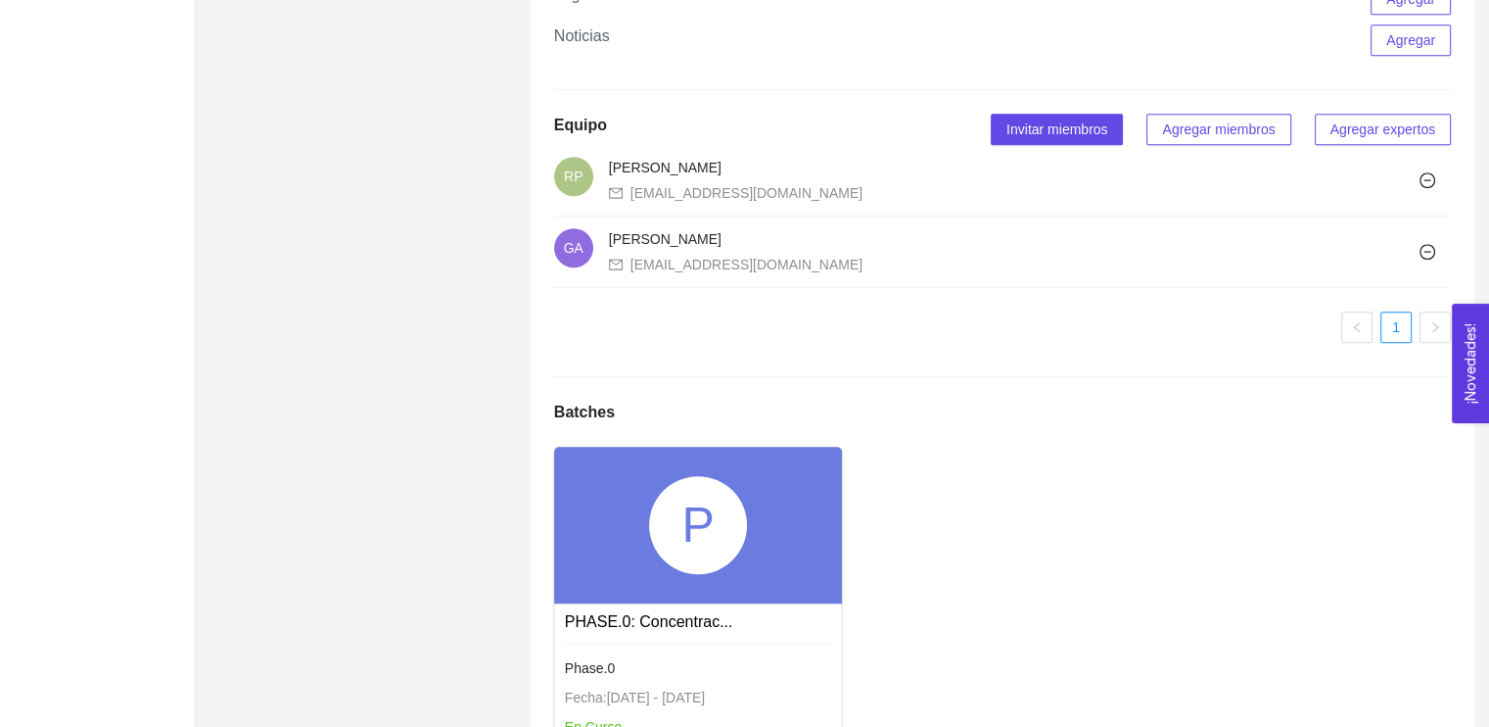
scroll to position [1344, 0]
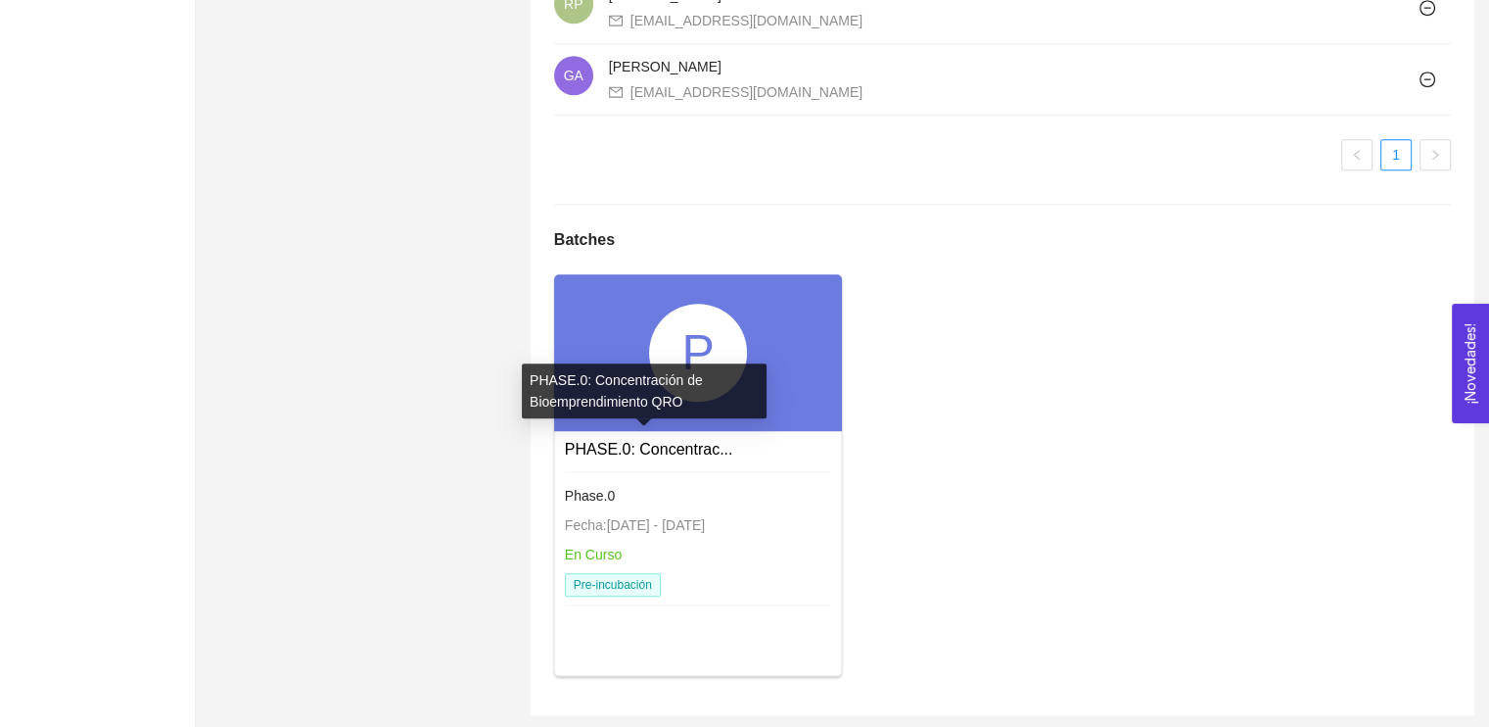
click at [725, 419] on div "PHASE.0: Concentración de Bioemprendimiento QRO" at bounding box center [644, 397] width 245 height 69
click at [717, 381] on div "PHASE.0: Concentración de Bioemprendimiento QRO" at bounding box center [644, 390] width 245 height 55
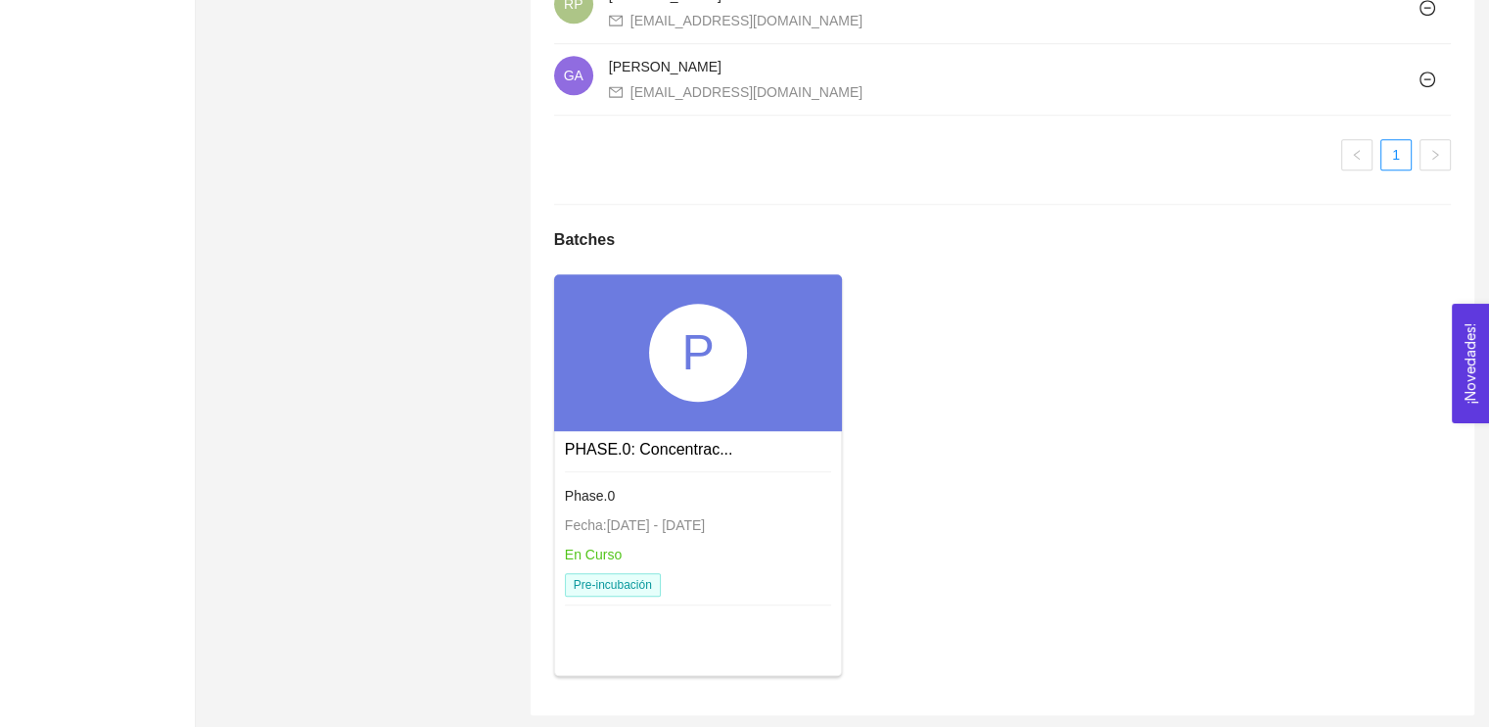
click at [716, 309] on div "P" at bounding box center [698, 353] width 98 height 98
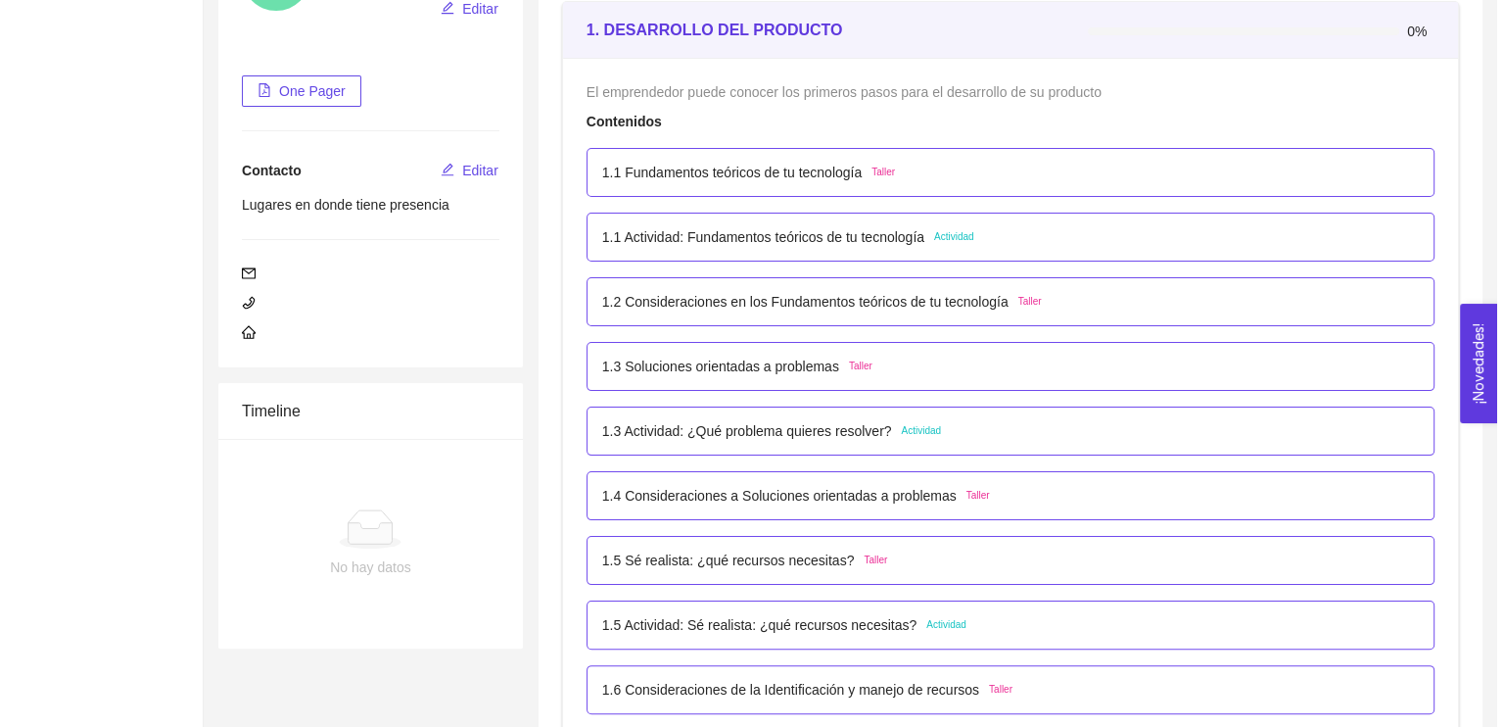
scroll to position [294, 0]
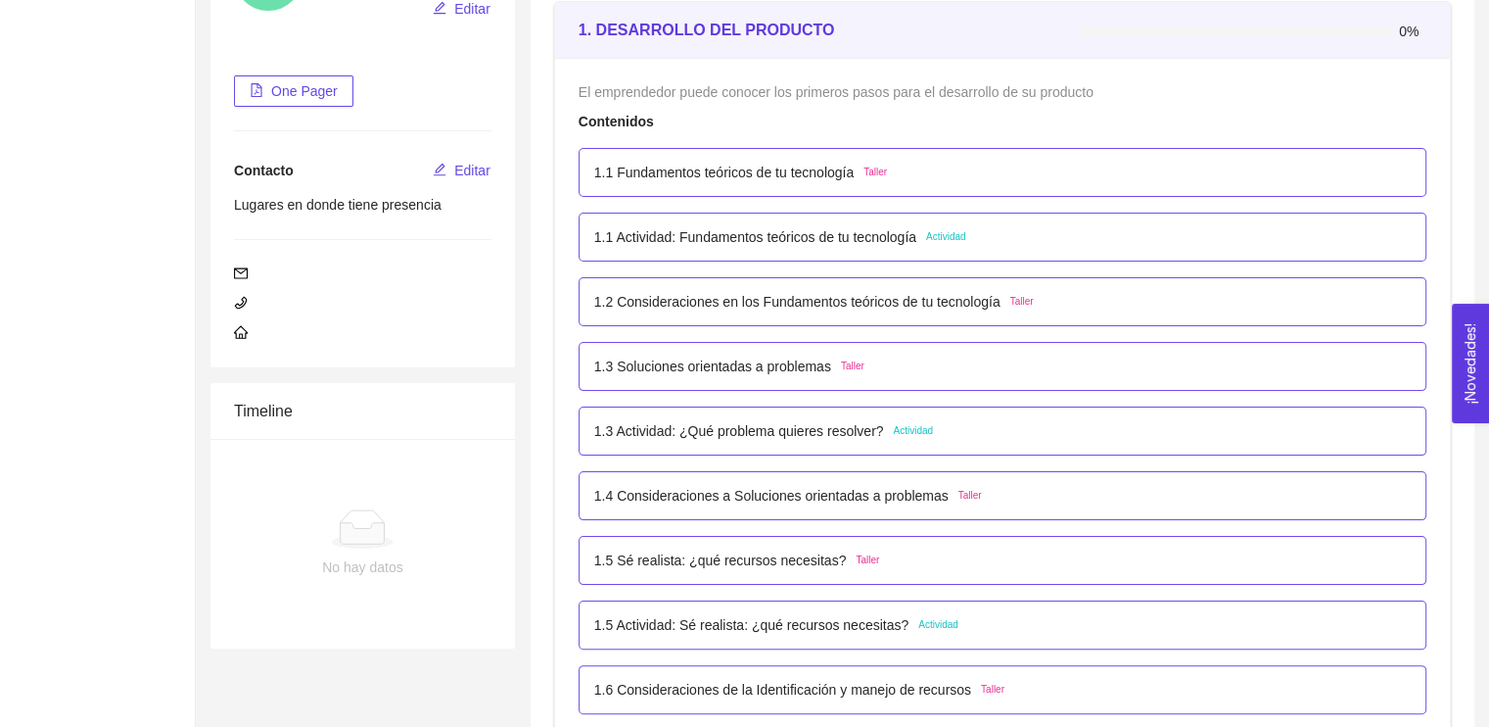
click at [789, 171] on p "1.1 Fundamentos teóricos de tu tecnología" at bounding box center [724, 173] width 260 height 22
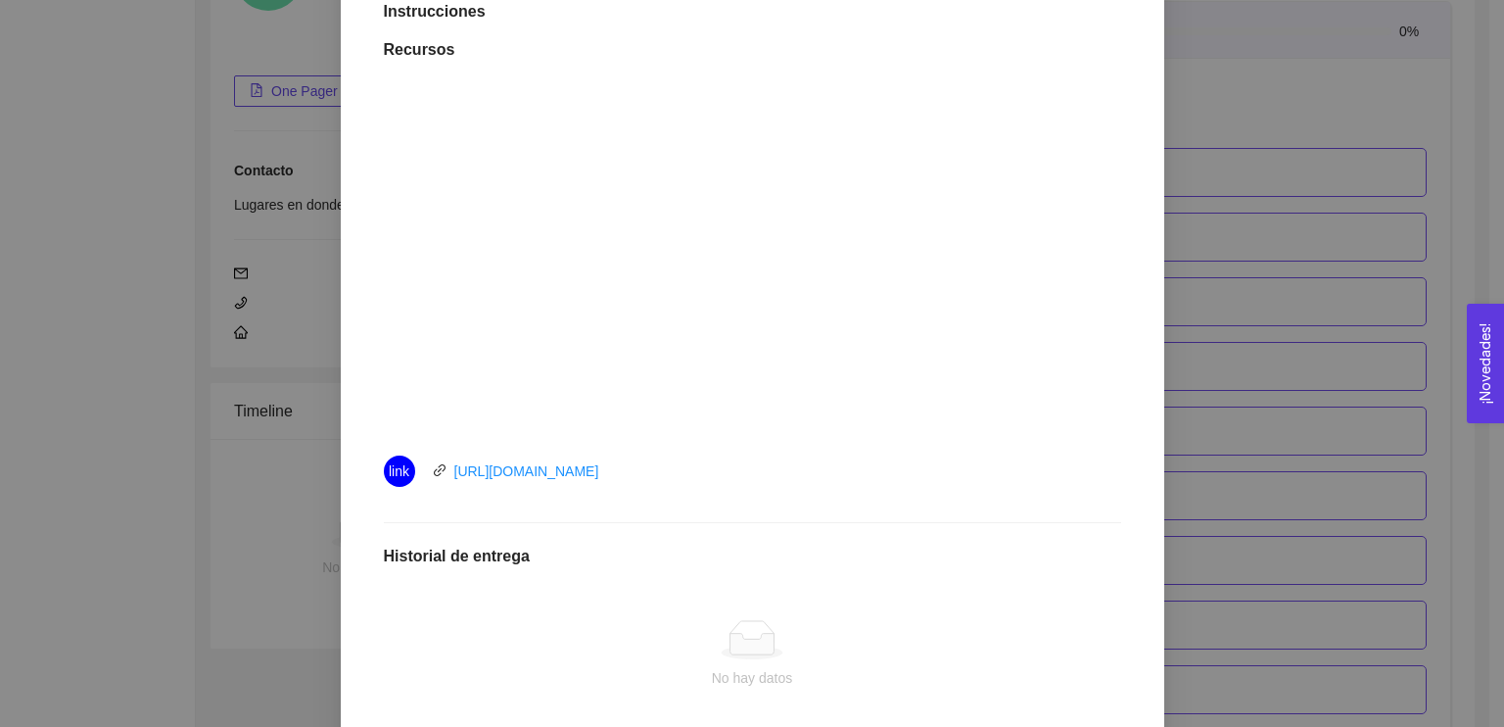
scroll to position [550, 0]
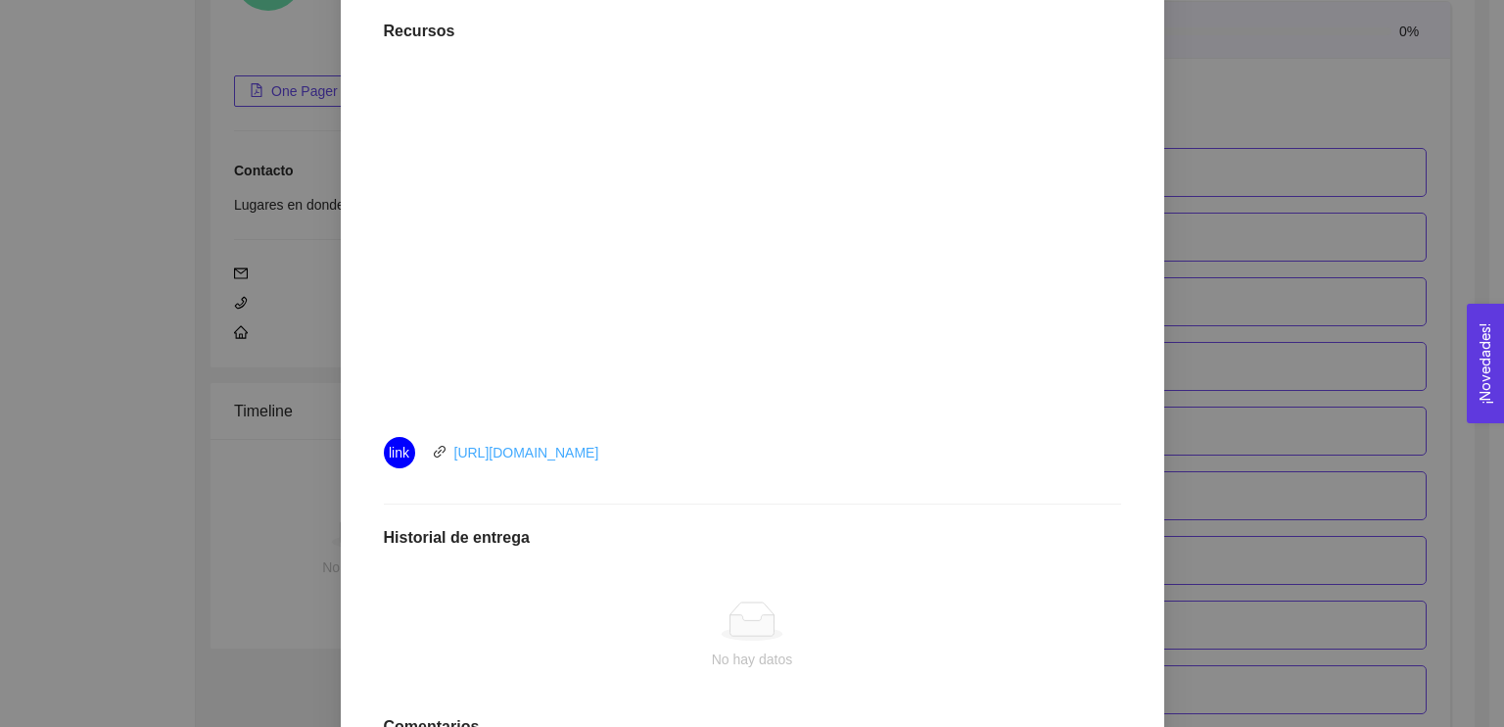
click at [470, 453] on link "https://youtu.be/o8IlJ8gNimw" at bounding box center [526, 453] width 145 height 16
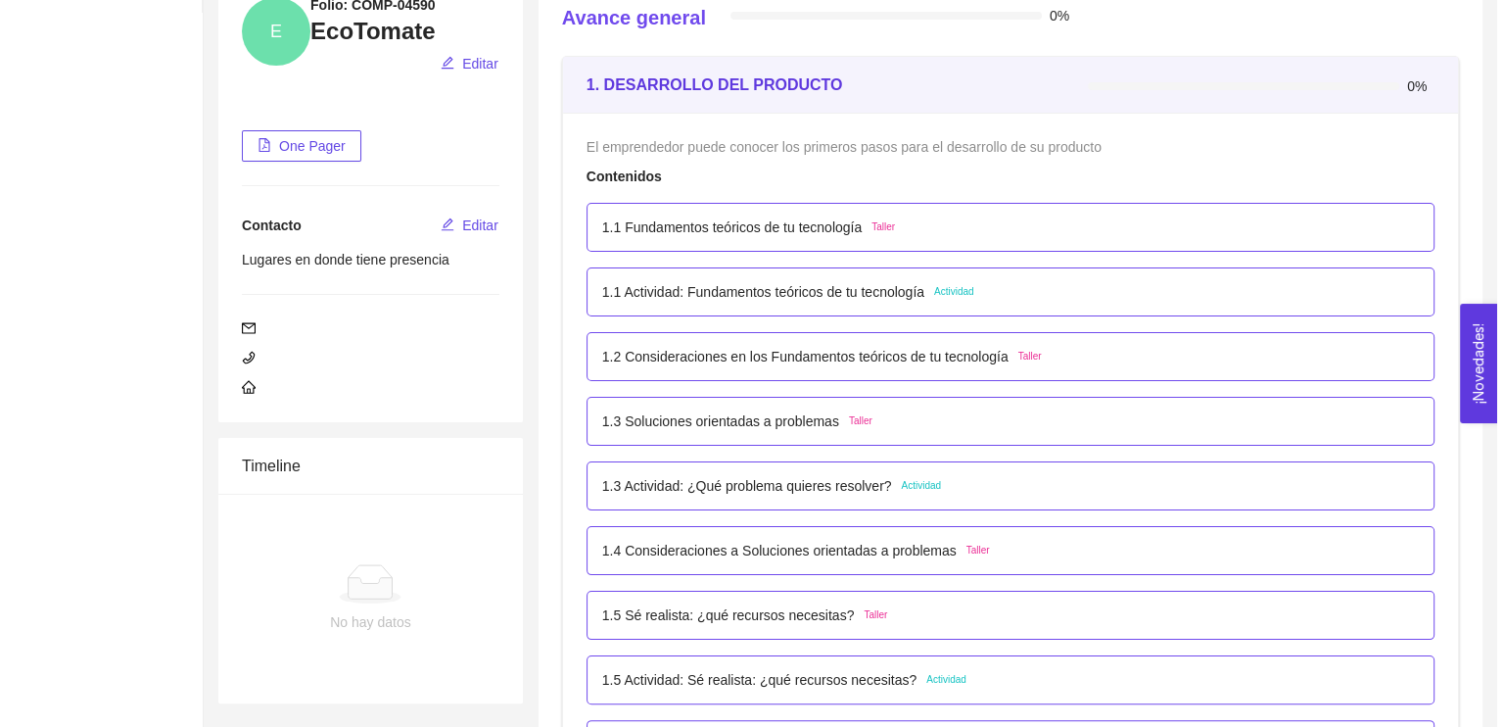
scroll to position [226, 0]
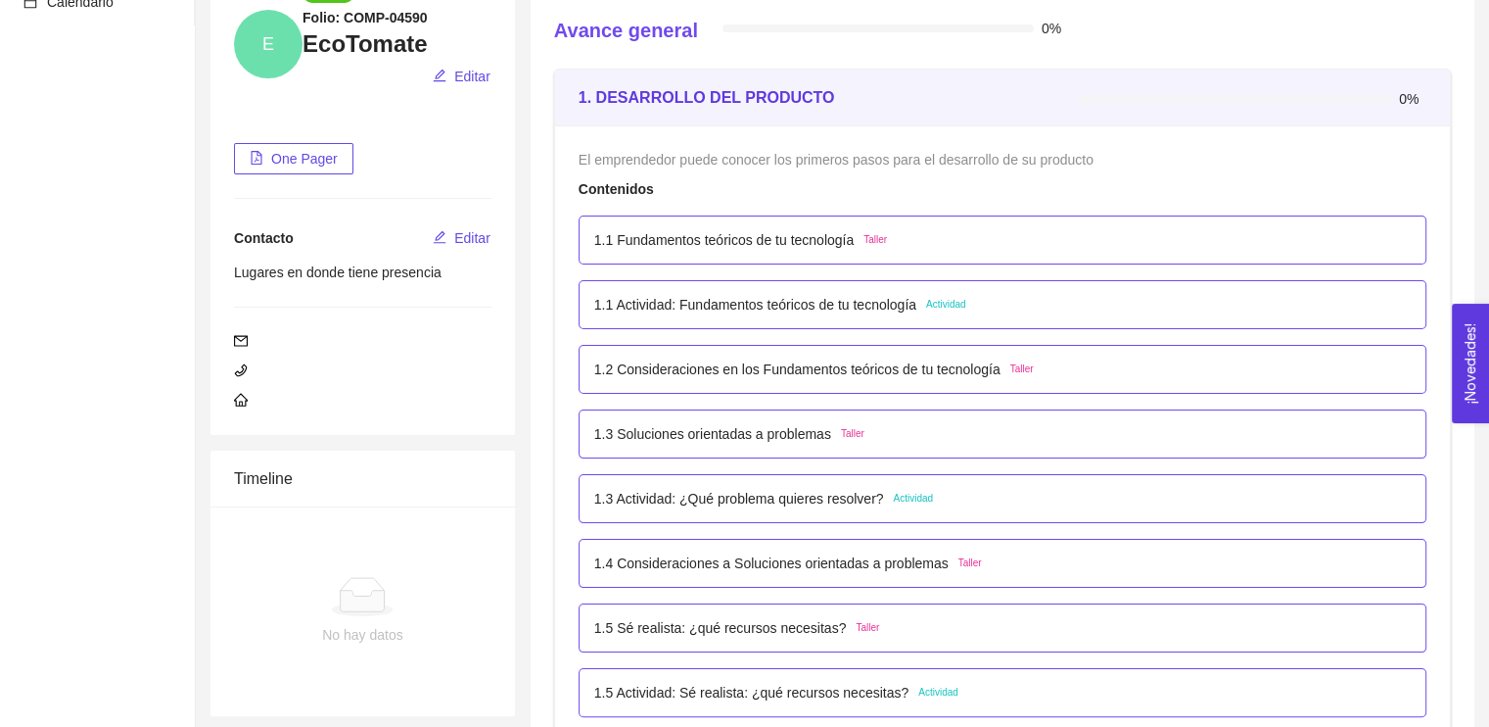
click at [937, 303] on span "Actividad" at bounding box center [946, 305] width 40 height 16
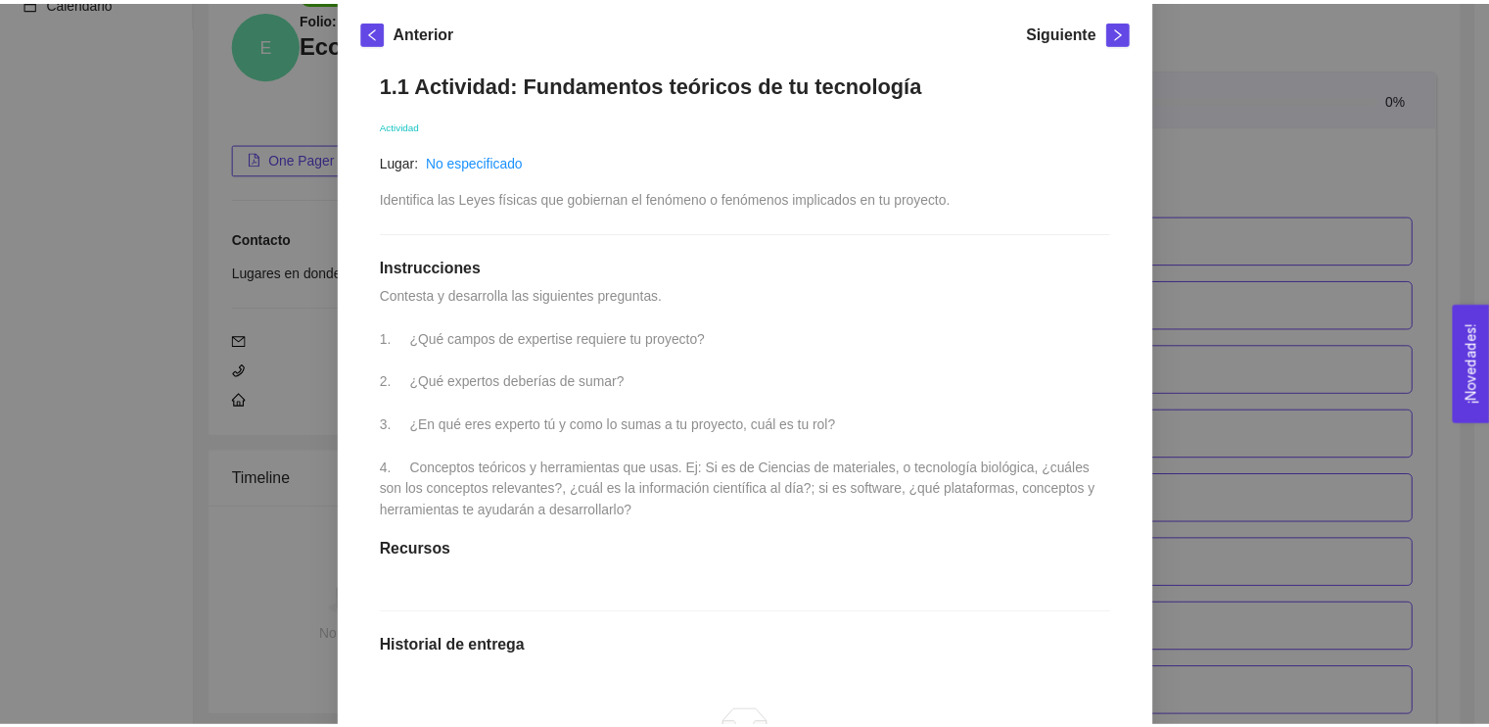
scroll to position [278, 0]
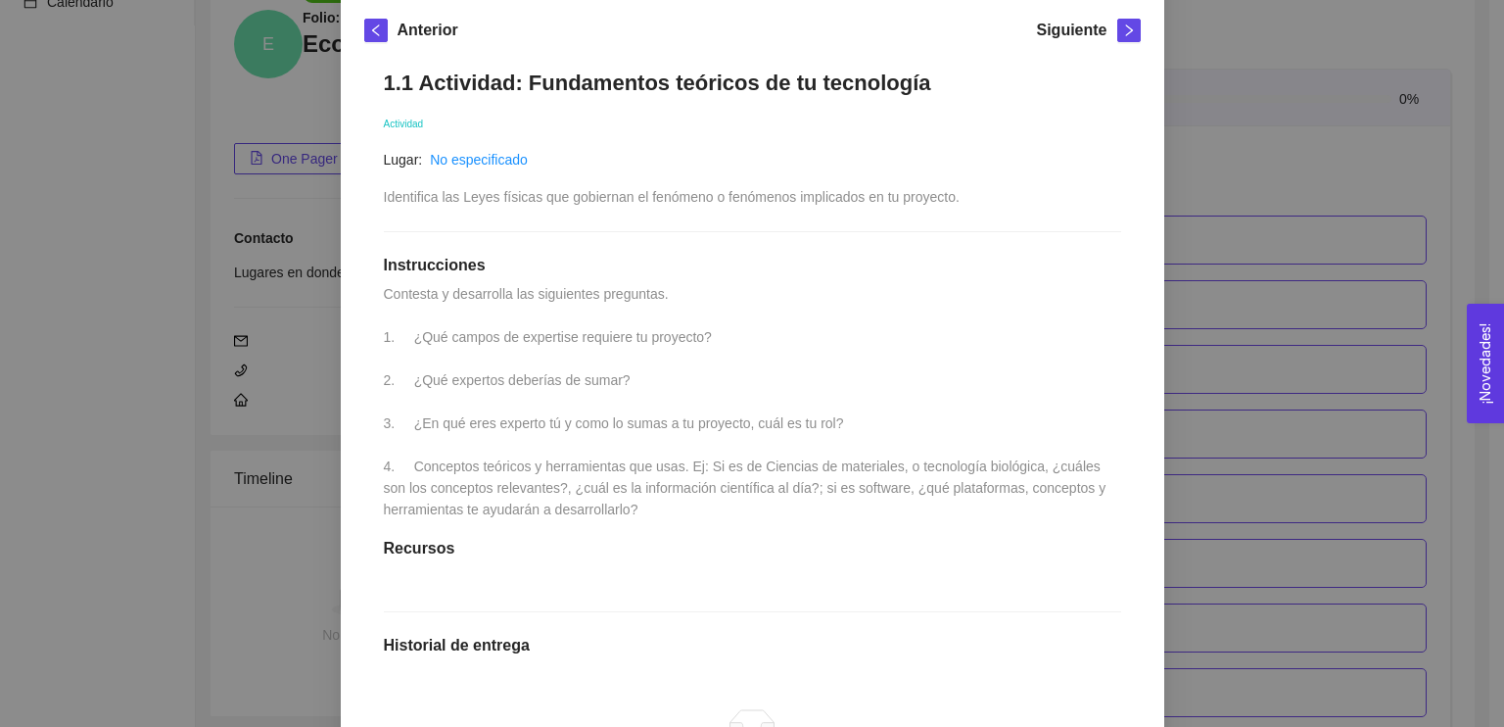
click at [1176, 275] on div "1. DESARROLLO DEL PRODUCTO El emprendedor puede conocer los primeros pasos para…" at bounding box center [752, 363] width 1504 height 727
